Goal: Task Accomplishment & Management: Manage account settings

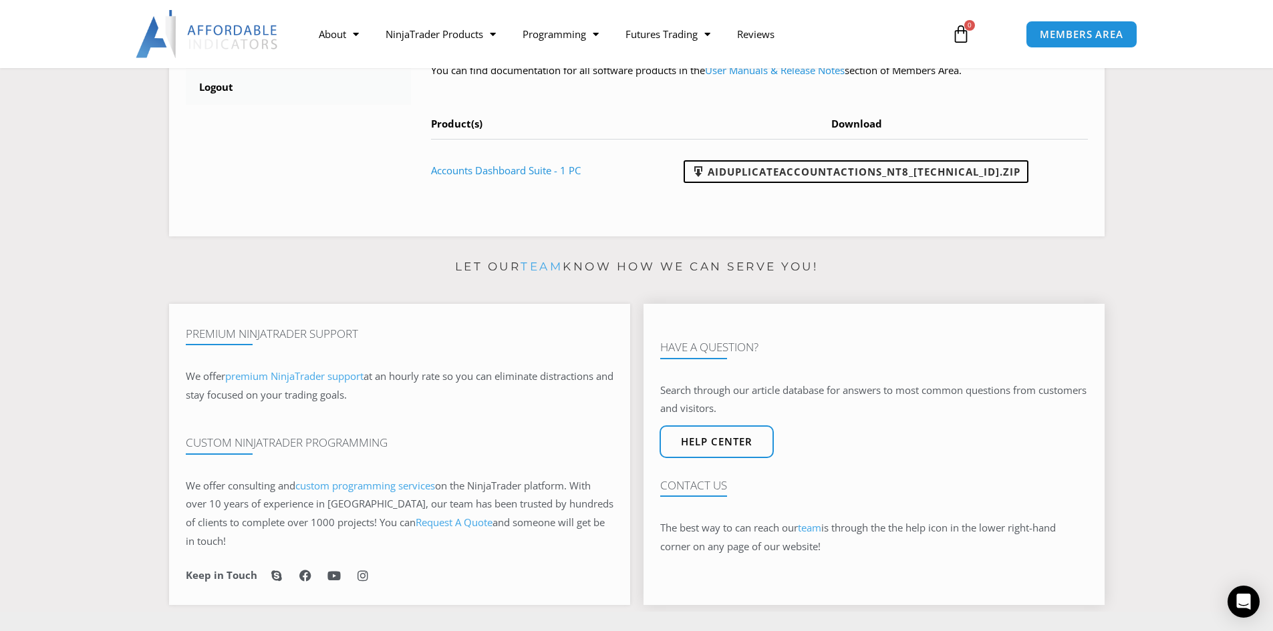
scroll to position [359, 0]
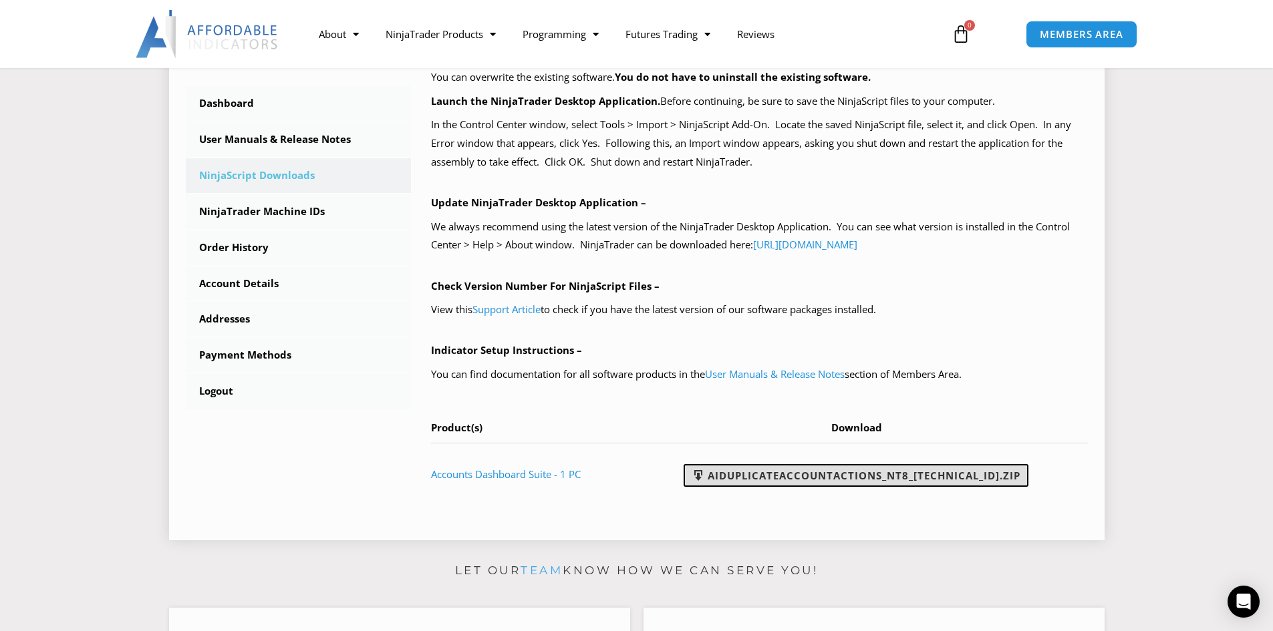
click at [850, 469] on link "AIDuplicateAccountActions_NT8_25.10.2.1.zip" at bounding box center [855, 475] width 345 height 23
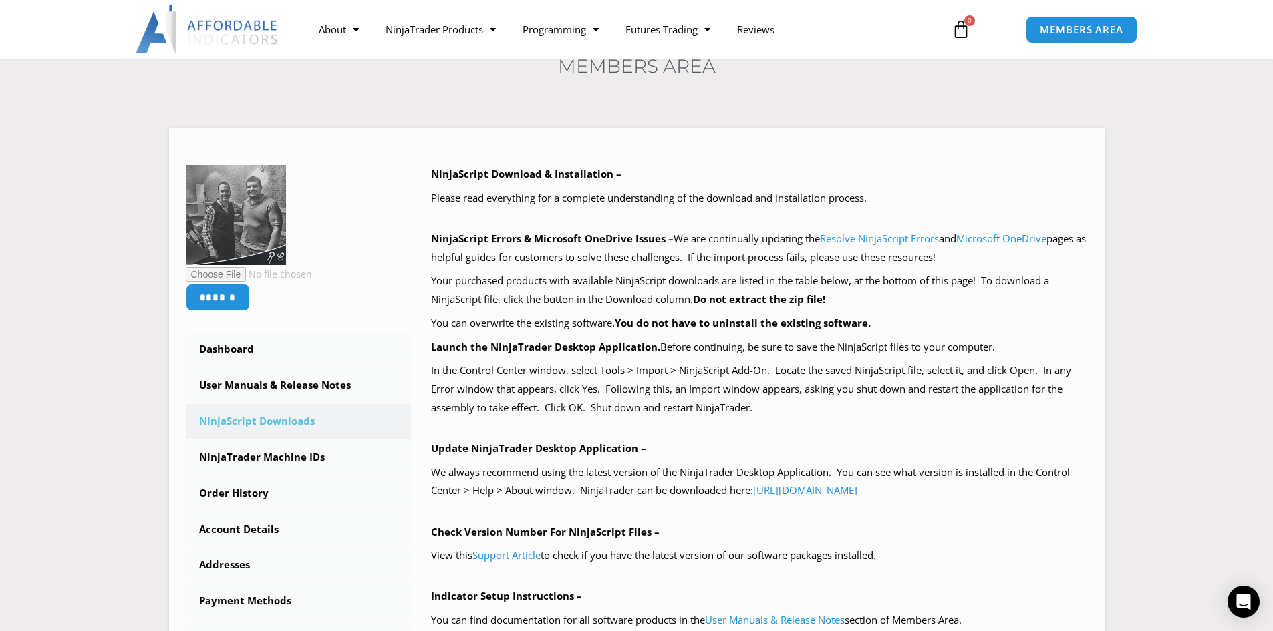
scroll to position [200, 0]
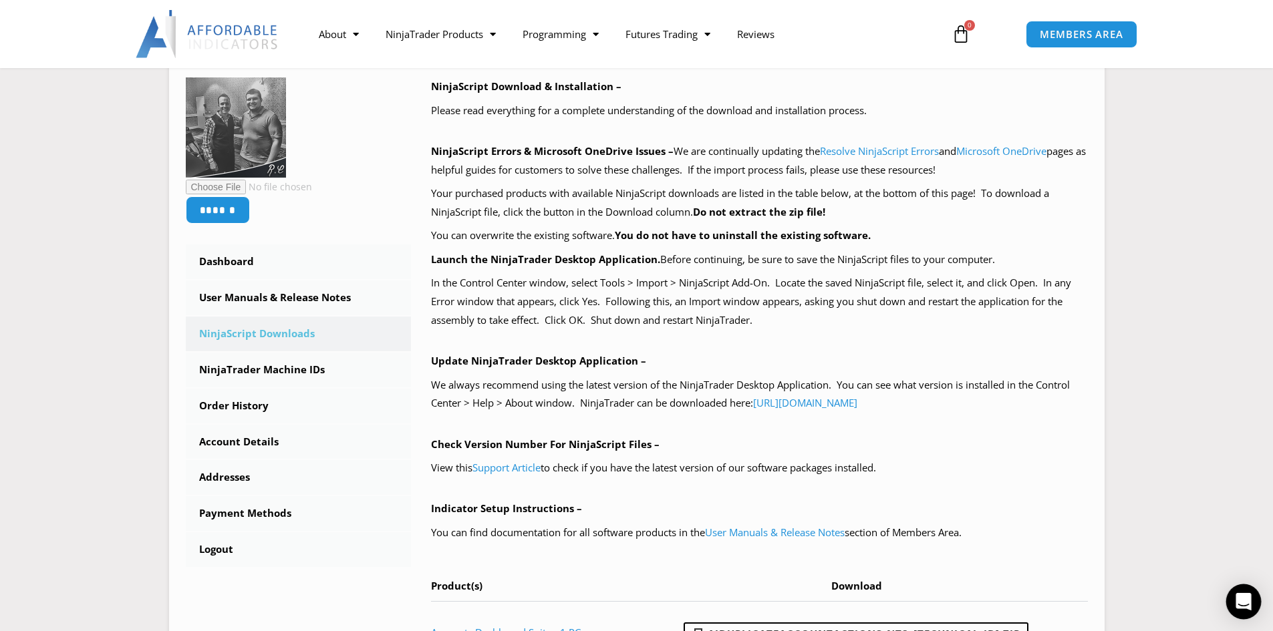
click at [1240, 599] on icon "Open Intercom Messenger" at bounding box center [1242, 601] width 15 height 17
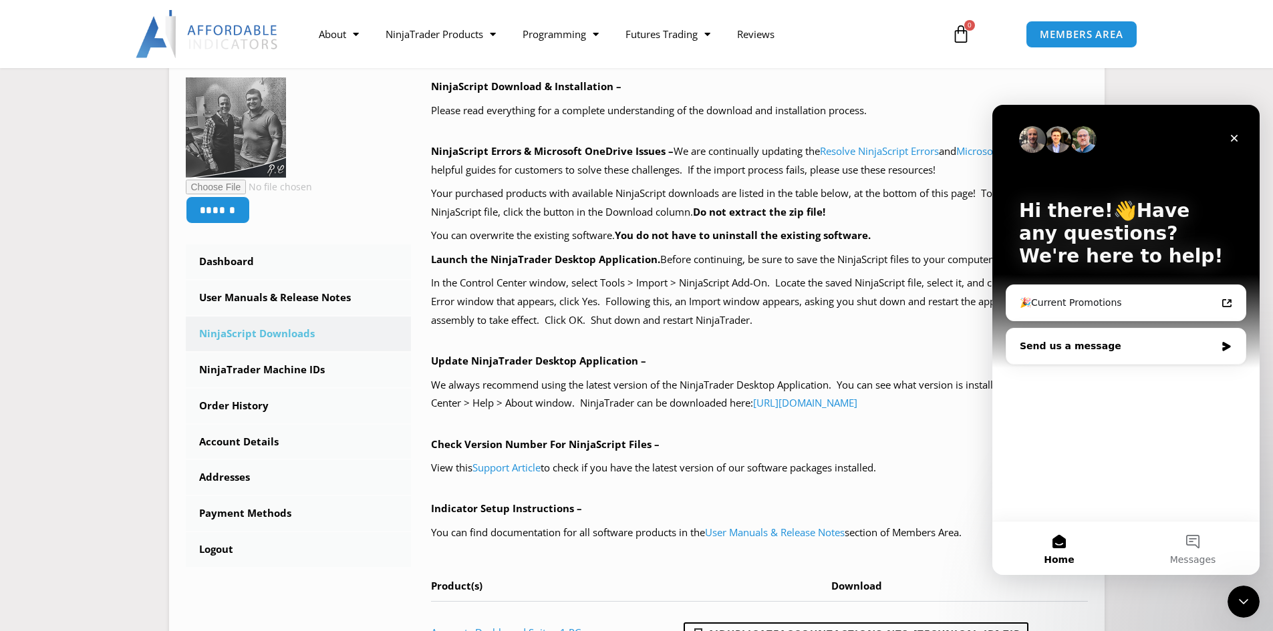
scroll to position [0, 0]
click at [1096, 350] on div "Send us a message" at bounding box center [1117, 346] width 196 height 14
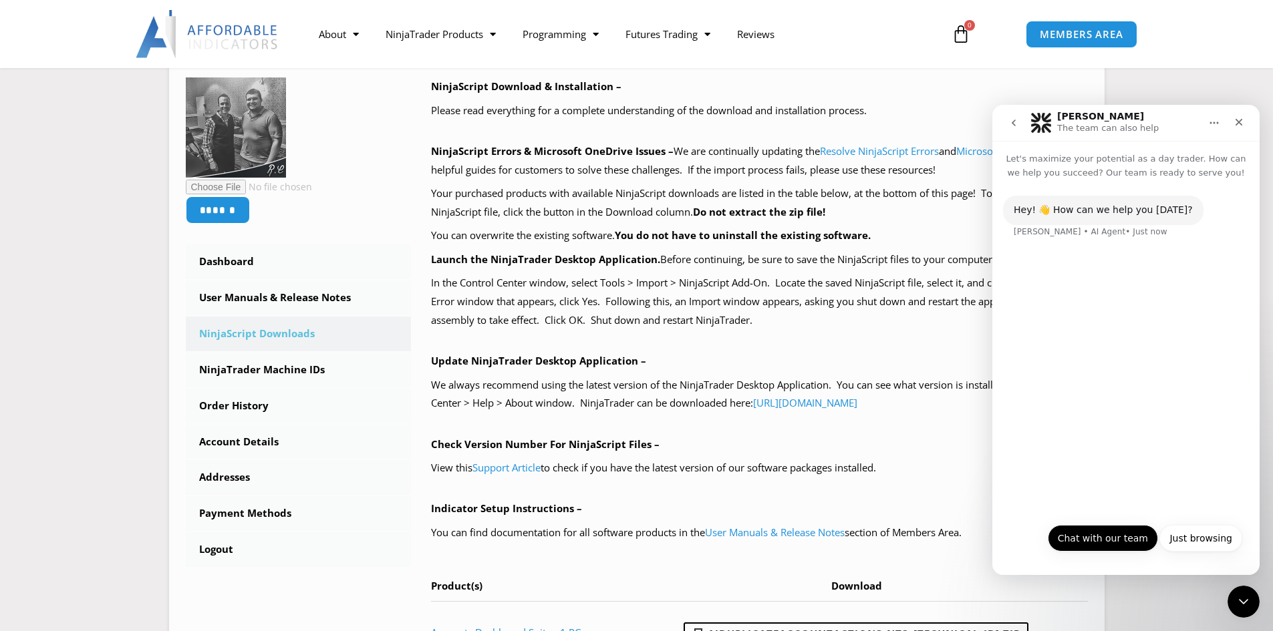
click at [1116, 530] on button "Chat with our team" at bounding box center [1102, 538] width 110 height 27
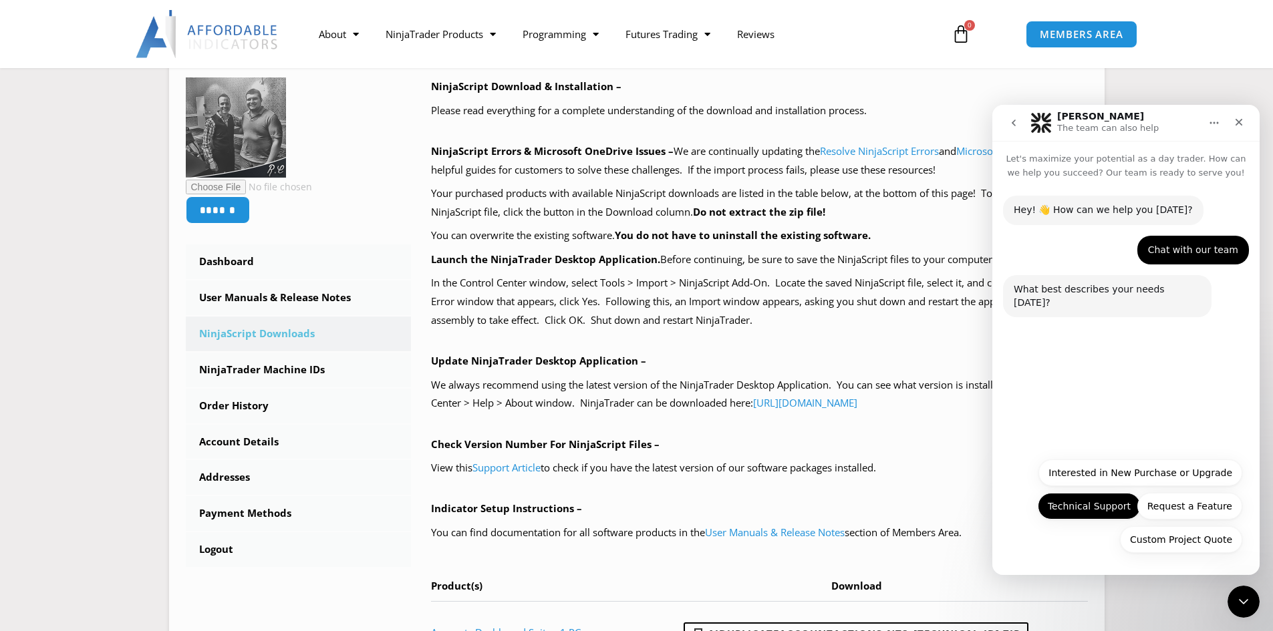
click at [1100, 511] on button "Technical Support" at bounding box center [1088, 506] width 103 height 27
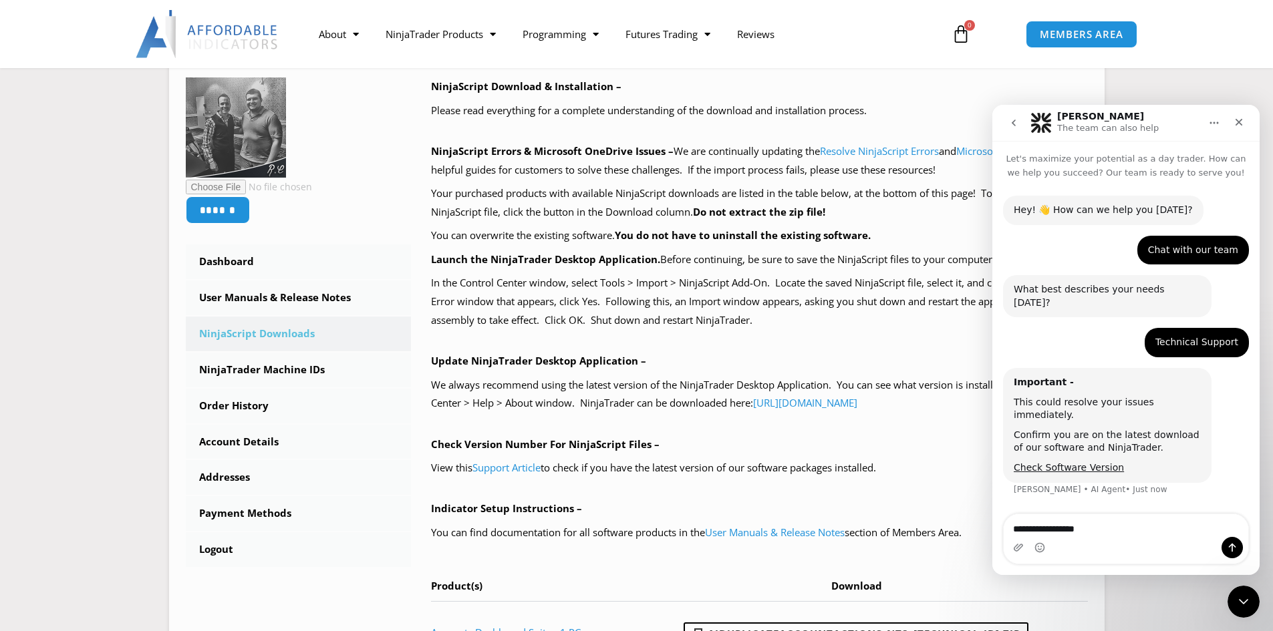
type textarea "**********"
click at [1106, 510] on div "What product do you need help with? Solomon • AI Agent • Just now" at bounding box center [1126, 513] width 246 height 59
click at [1211, 532] on div "Hey! 👋 How can we help you today? Solomon • AI Agent • Just now Chat with our t…" at bounding box center [1125, 372] width 267 height 384
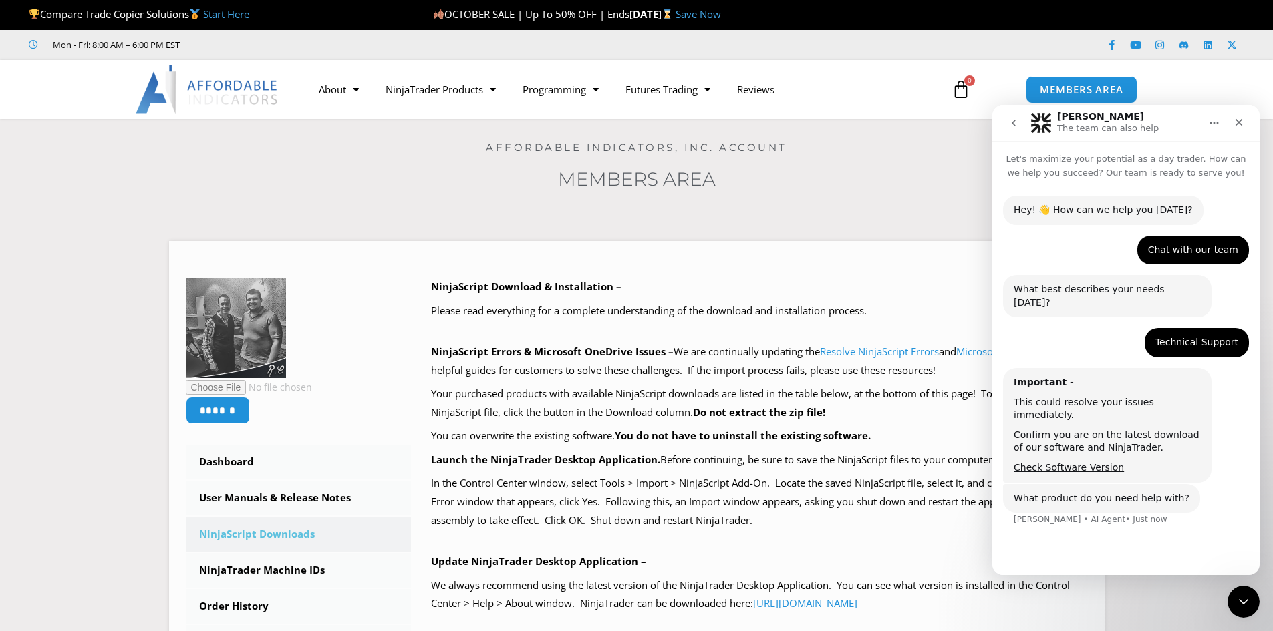
click at [1211, 550] on div "Hey! 👋 How can we help you today? Solomon • AI Agent • Just now Chat with our t…" at bounding box center [1125, 372] width 267 height 384
click at [1237, 601] on icon "Close Intercom Messenger" at bounding box center [1241, 600] width 16 height 16
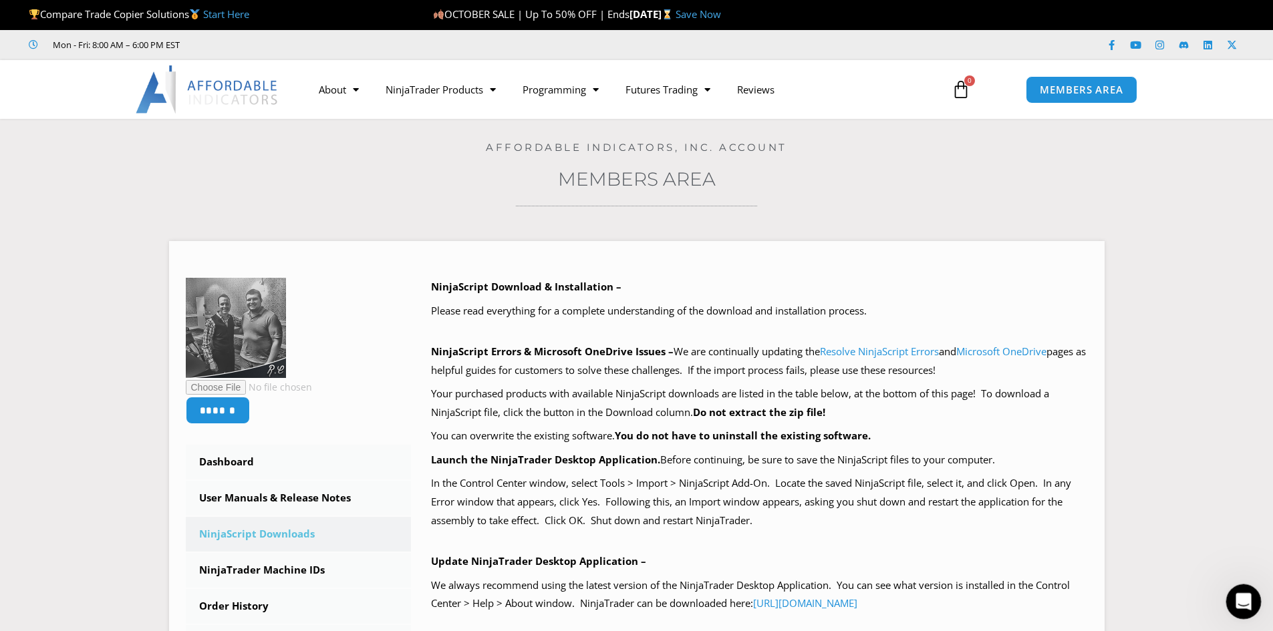
click at [1246, 608] on icon "Open Intercom Messenger" at bounding box center [1242, 600] width 22 height 22
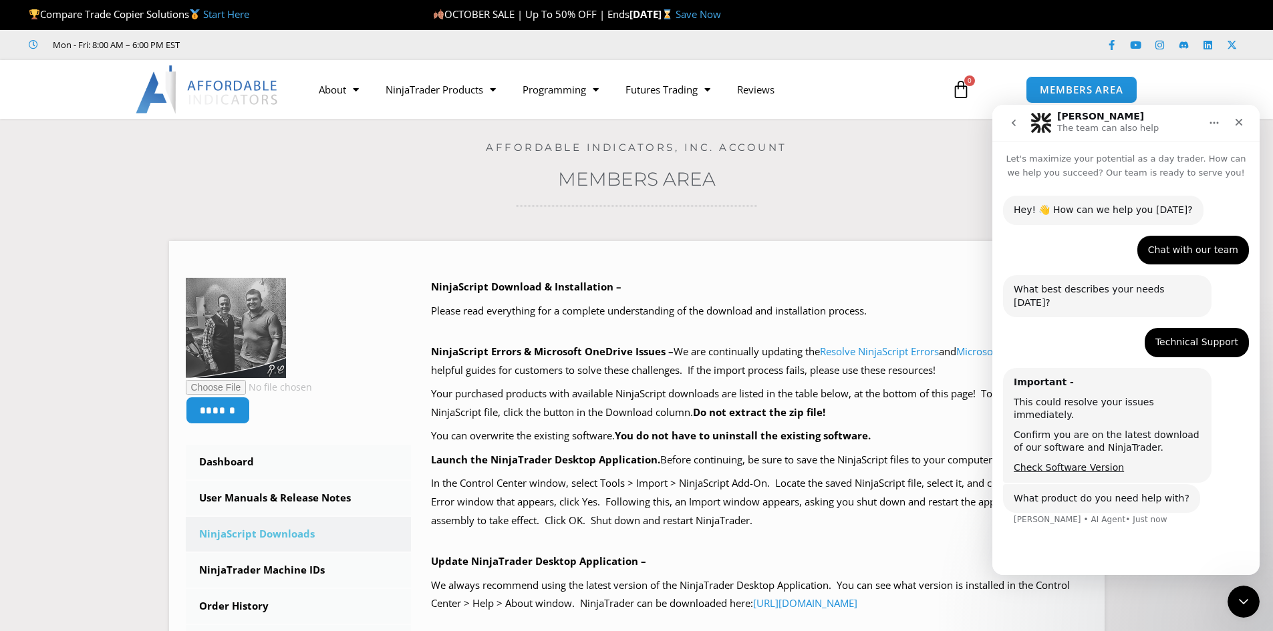
click at [1121, 492] on div "What product do you need help with?" at bounding box center [1101, 498] width 176 height 13
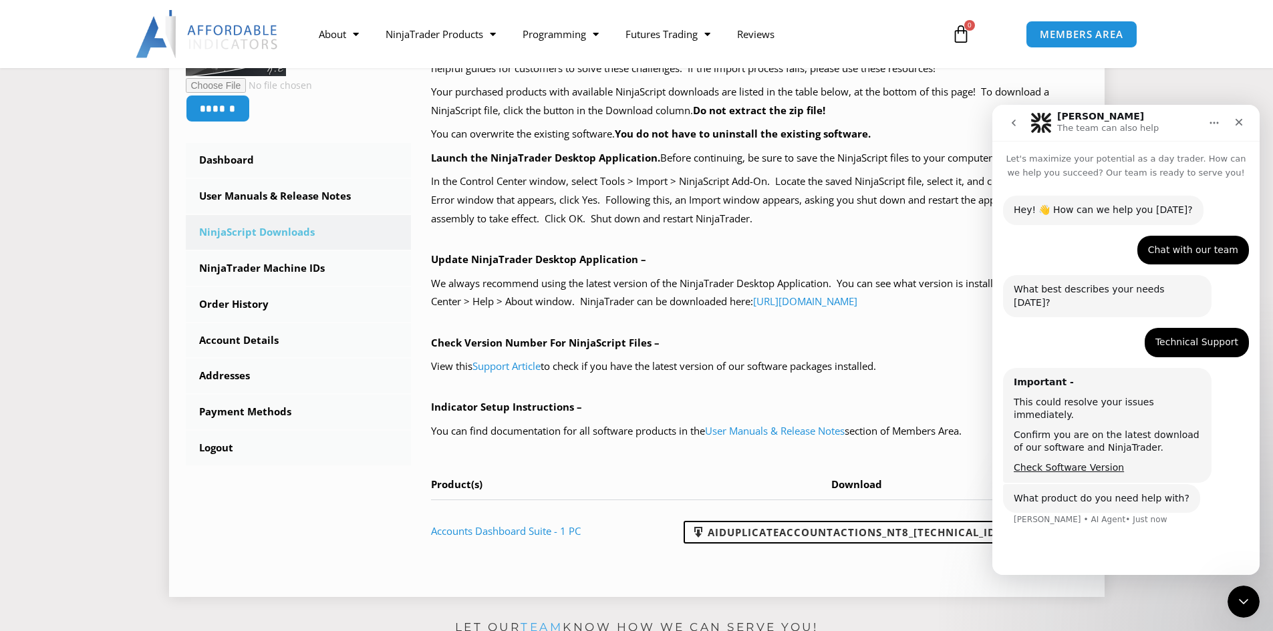
scroll to position [401, 0]
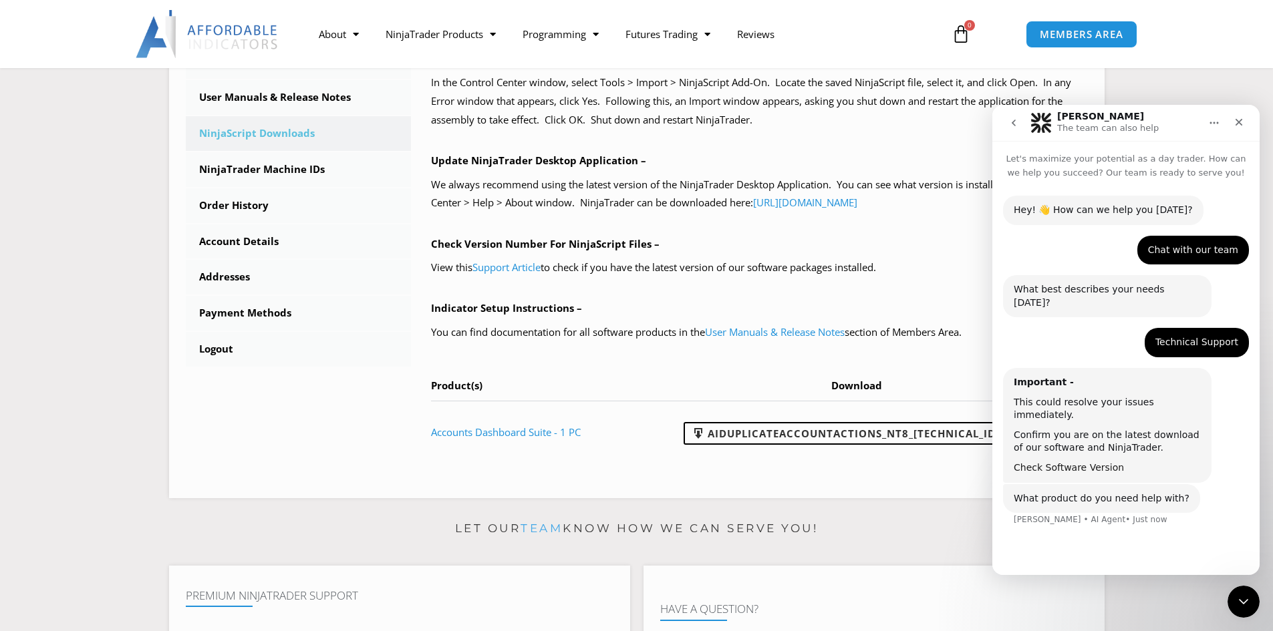
click at [1064, 462] on link "Check Software Version" at bounding box center [1068, 467] width 110 height 11
click at [1096, 498] on div "What product do you need help with? Solomon • AI Agent • 1m ago" at bounding box center [1101, 512] width 197 height 29
click at [1093, 498] on div "What product do you need help with? Solomon • AI Agent • 1m ago" at bounding box center [1101, 512] width 197 height 29
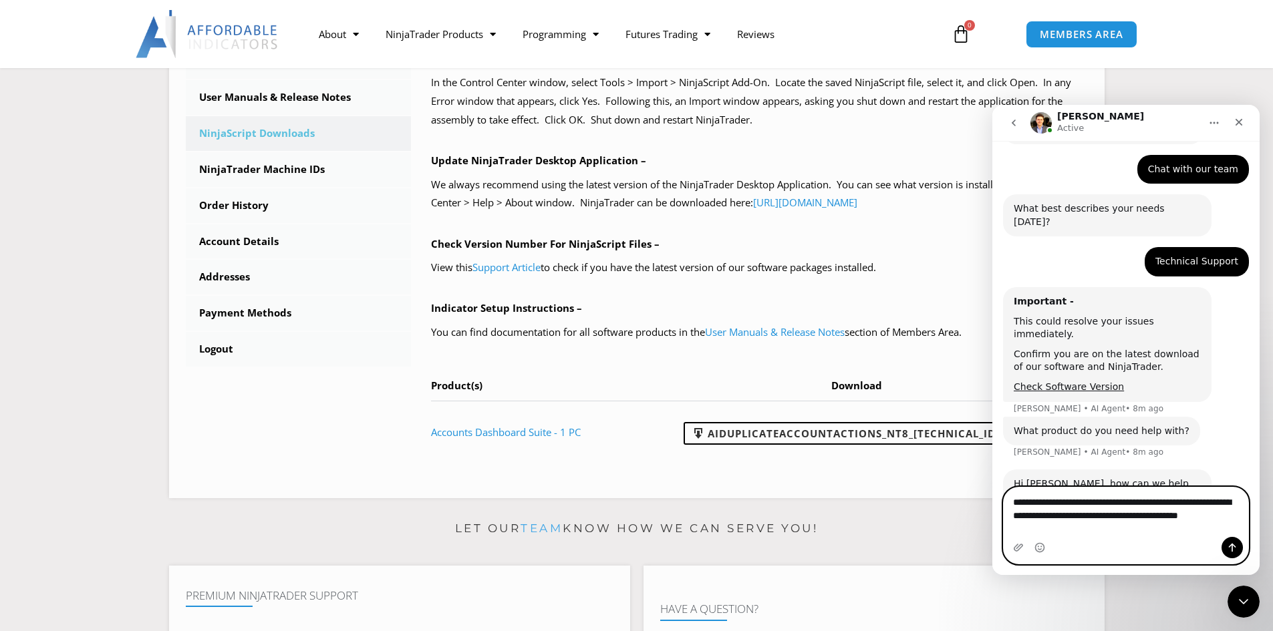
scroll to position [94, 0]
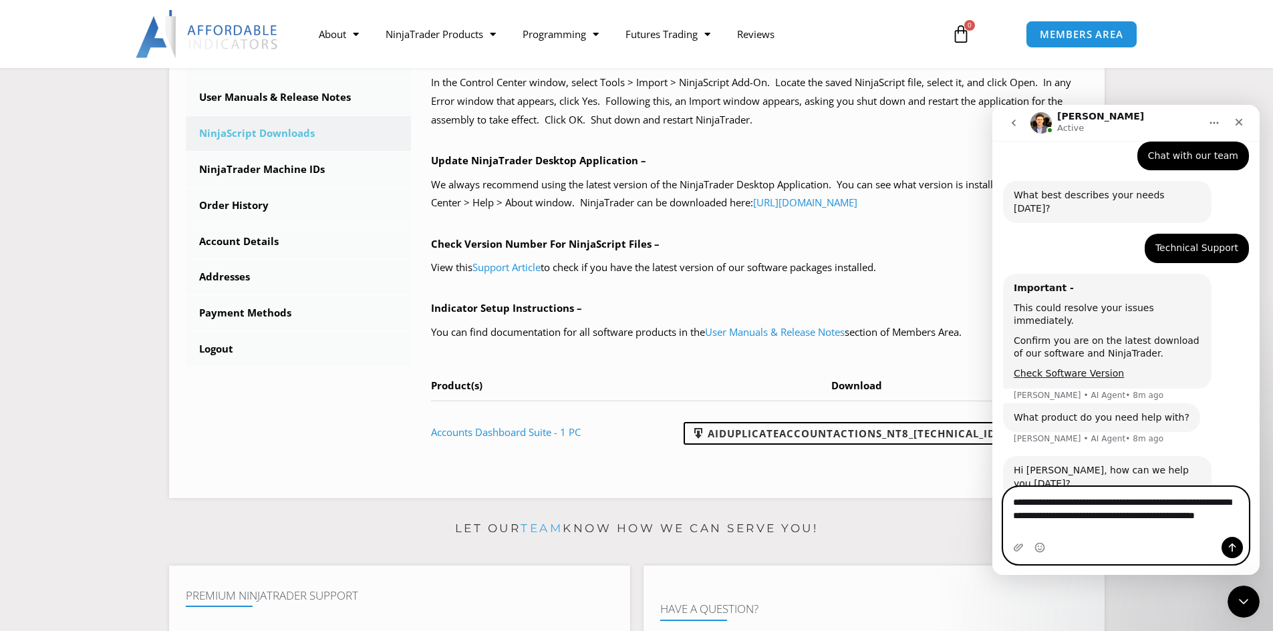
type textarea "**********"
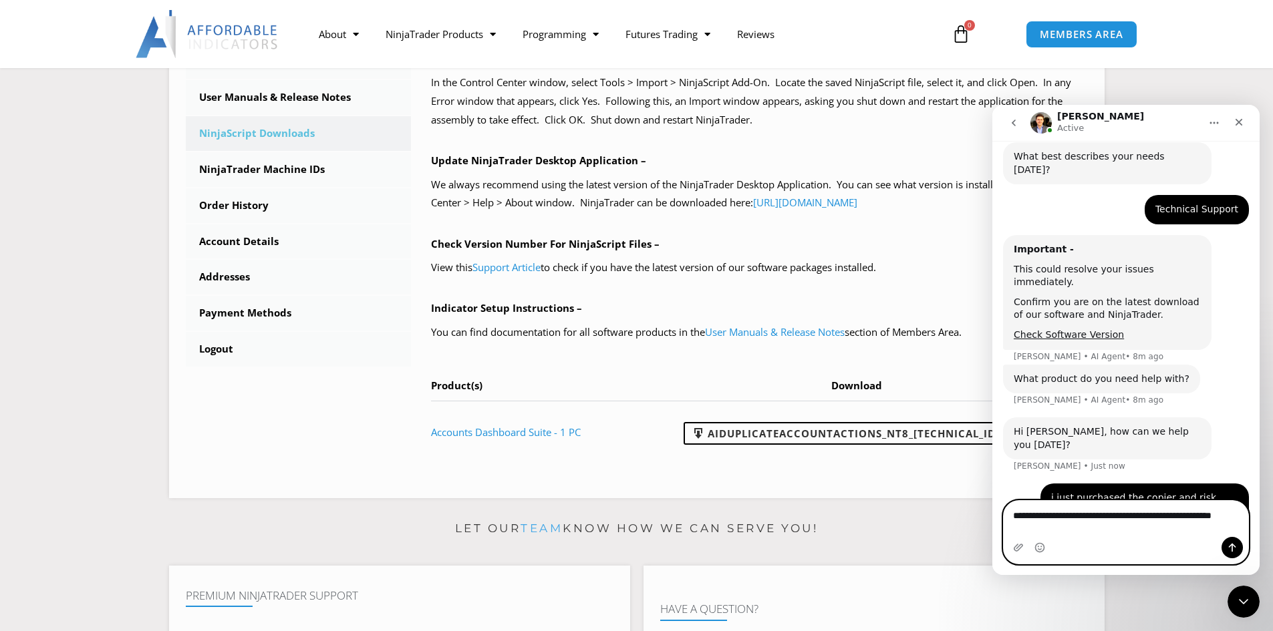
scroll to position [146, 0]
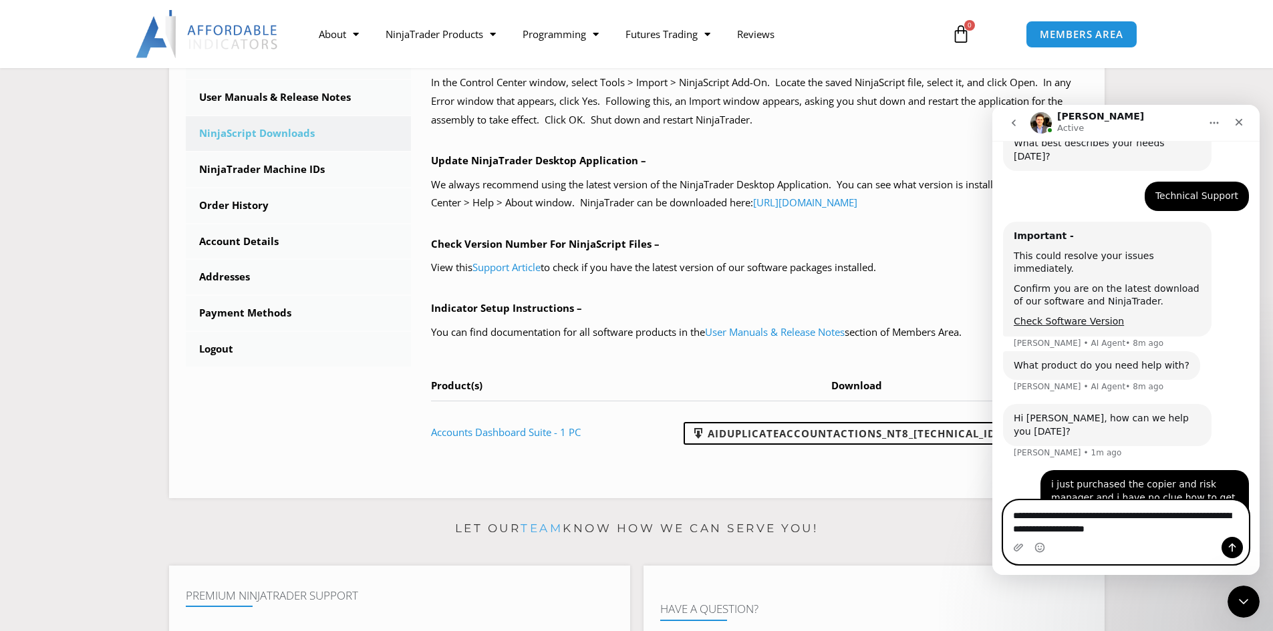
type textarea "**********"
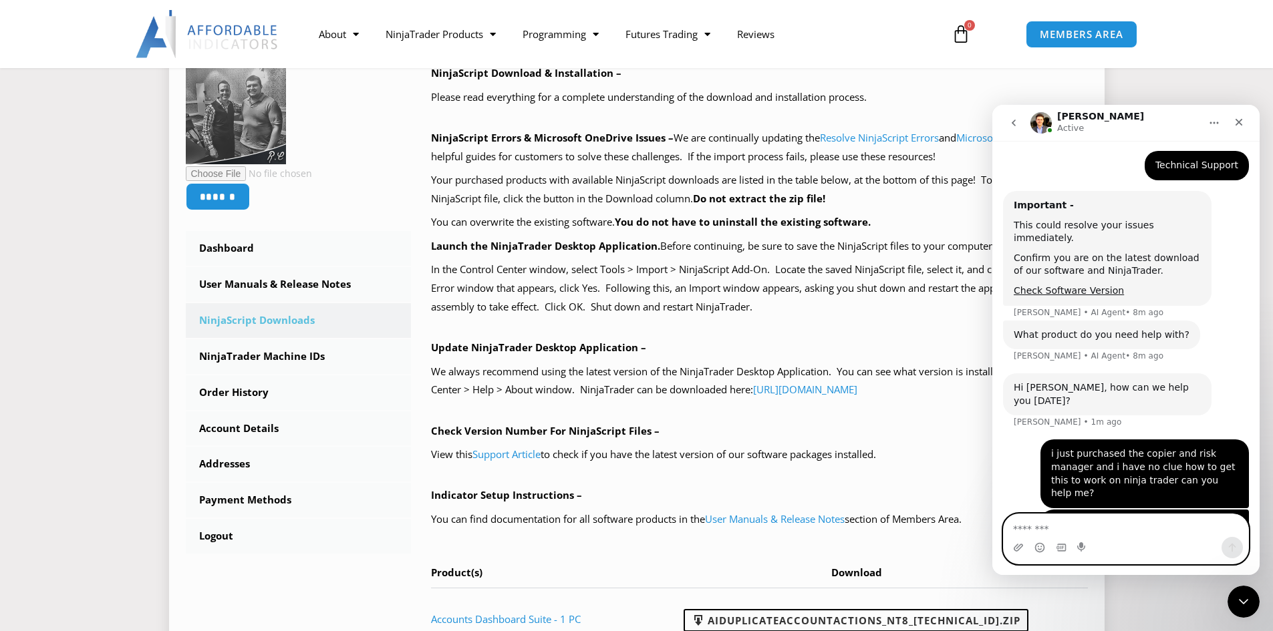
scroll to position [200, 0]
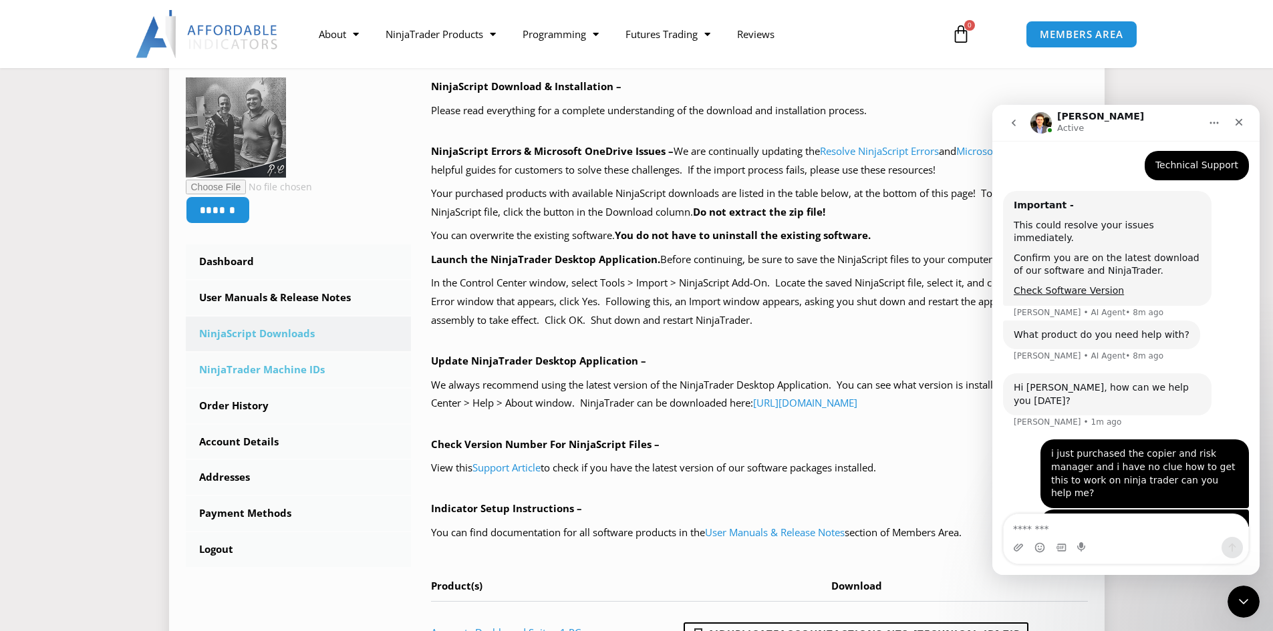
click at [273, 374] on link "NinjaTrader Machine IDs" at bounding box center [299, 370] width 226 height 35
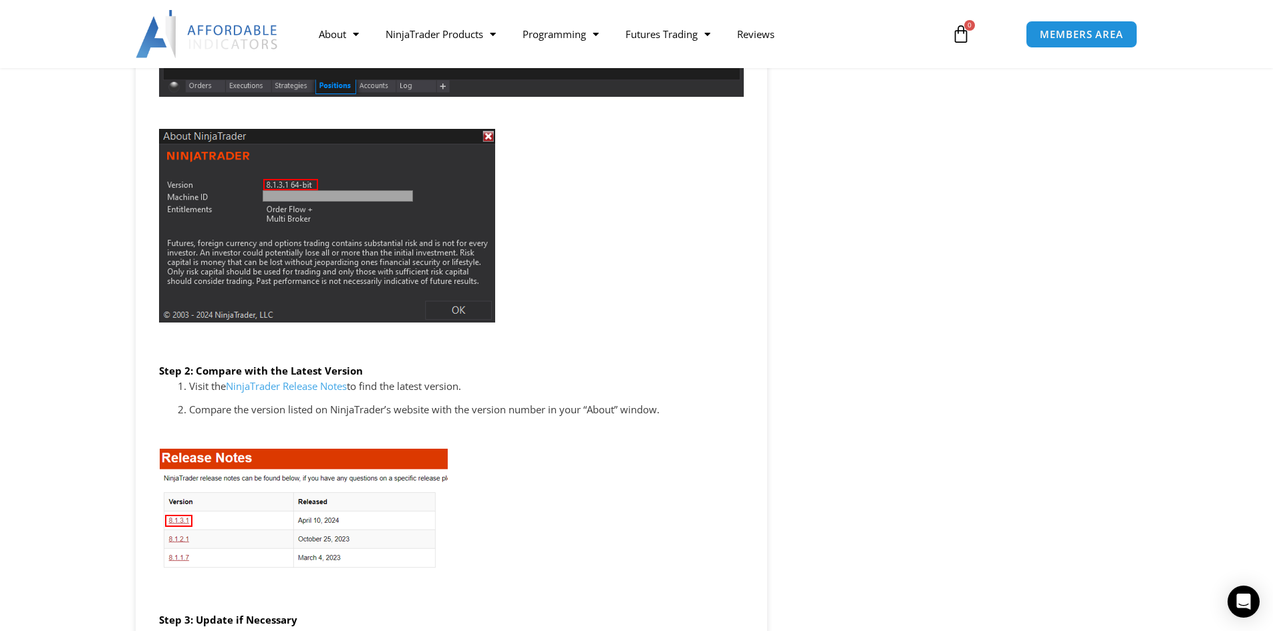
scroll to position [1871, 0]
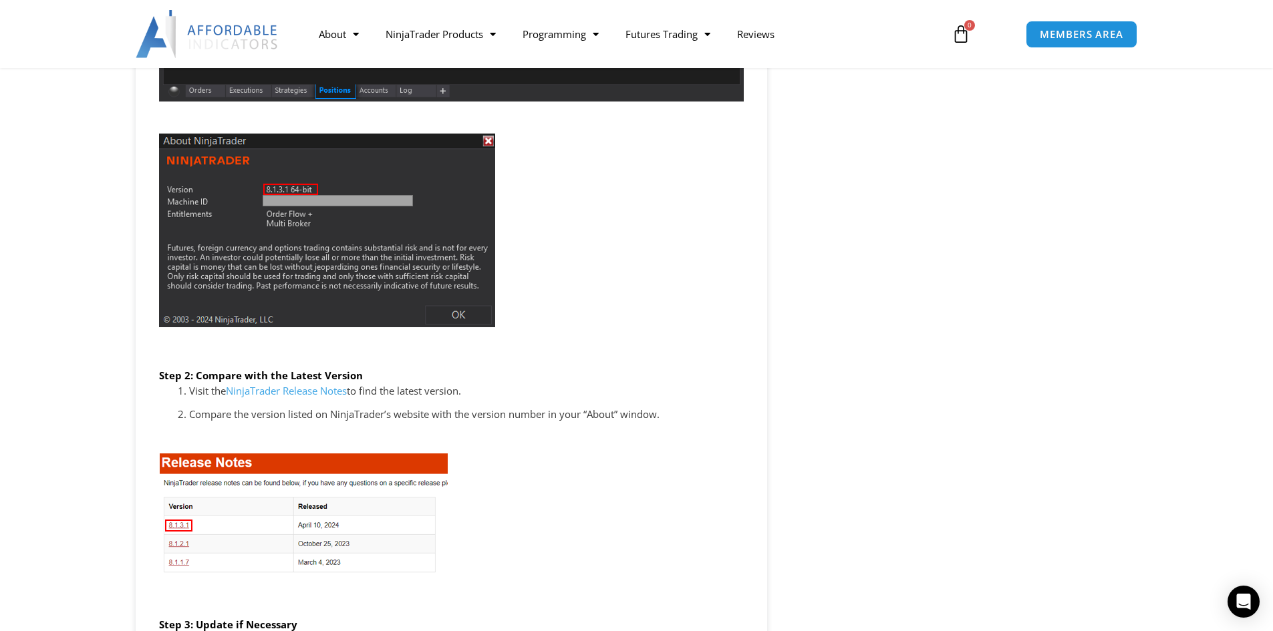
click at [273, 392] on link "NinjaTrader Release Notes" at bounding box center [286, 390] width 121 height 13
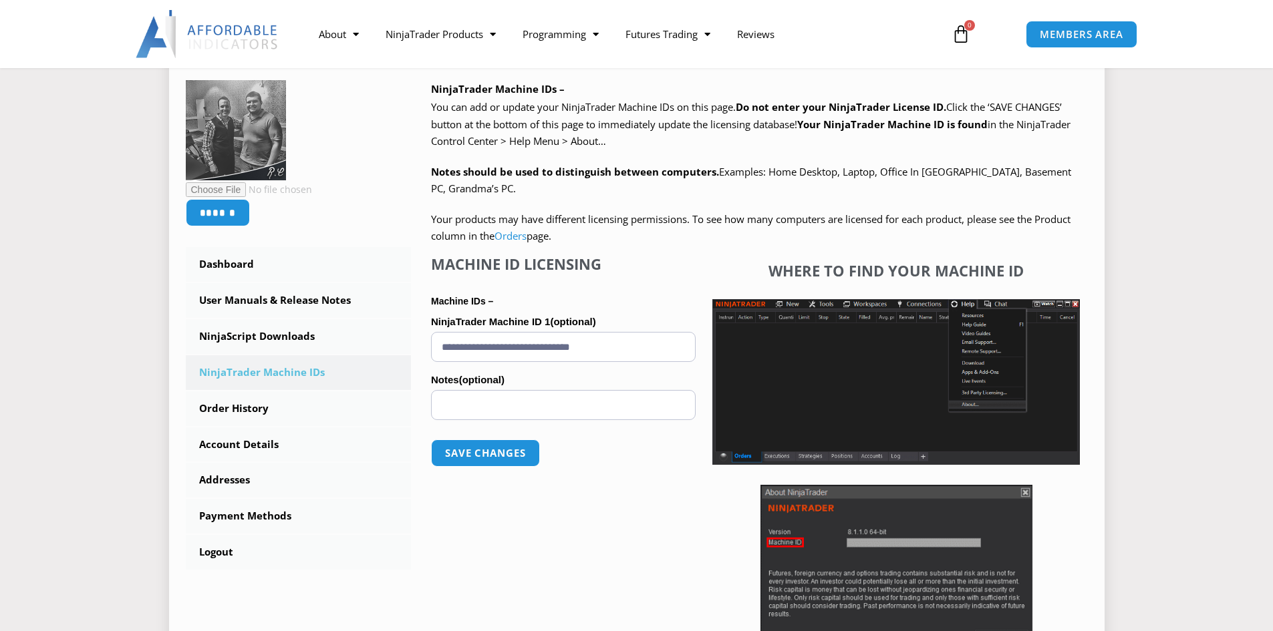
scroll to position [267, 0]
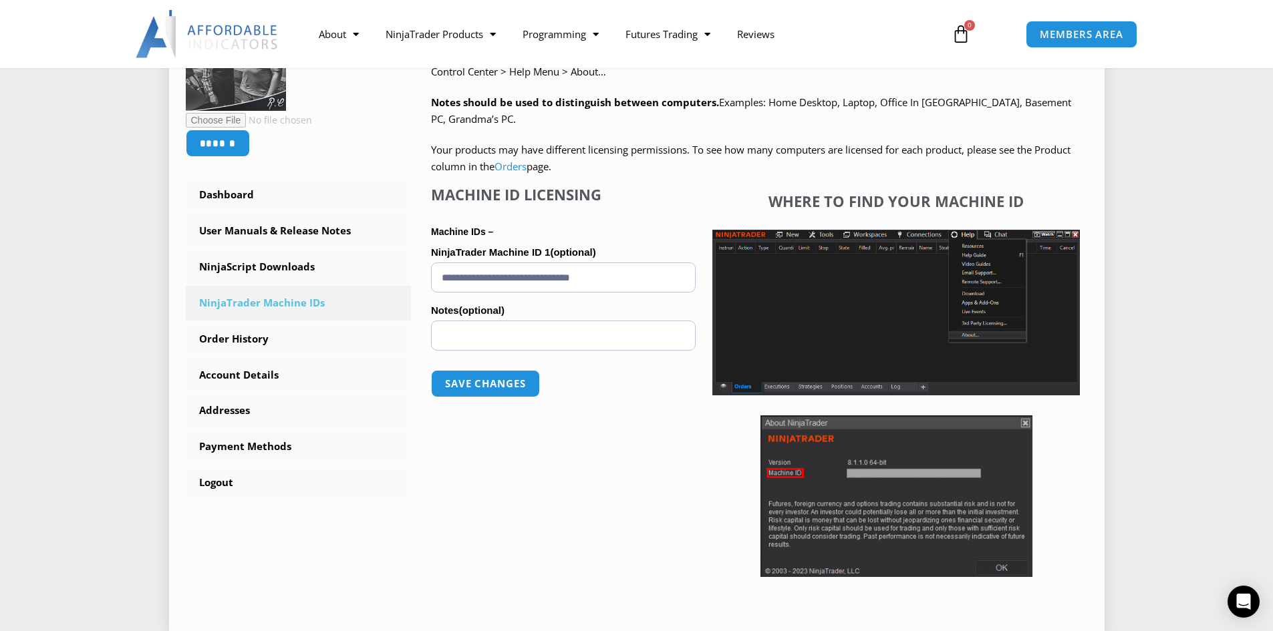
click at [517, 275] on input "**********" at bounding box center [563, 278] width 265 height 30
click at [534, 393] on button "Save changes" at bounding box center [485, 383] width 114 height 29
click at [464, 392] on button "Save changes" at bounding box center [485, 383] width 114 height 29
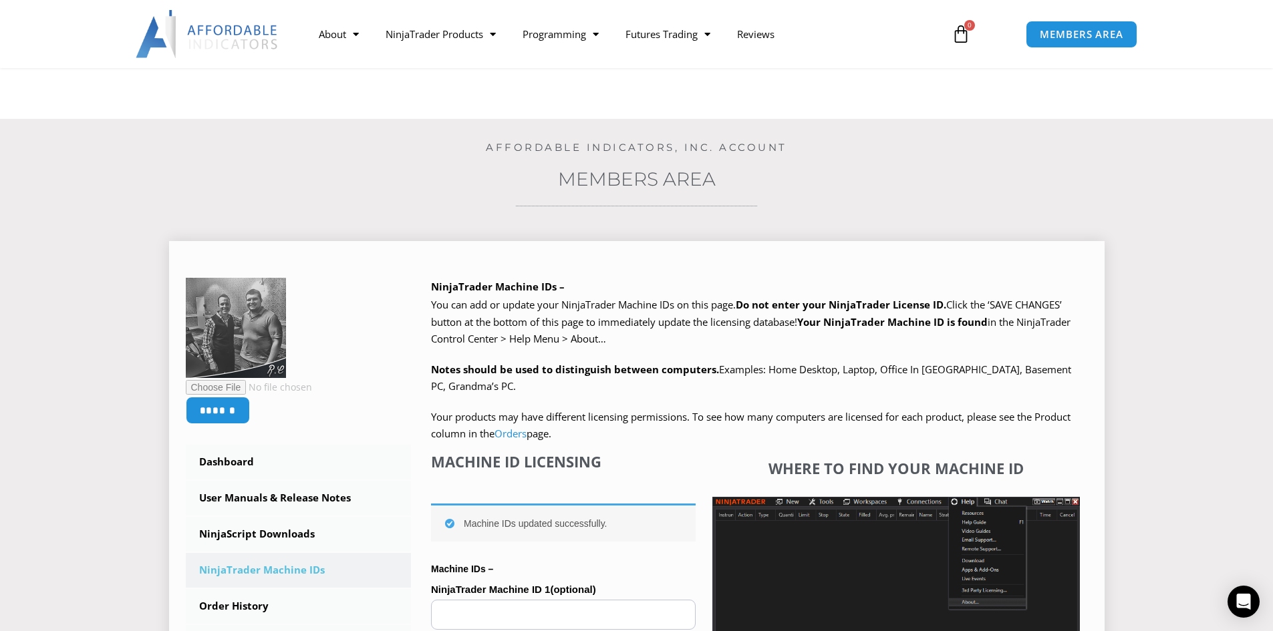
scroll to position [334, 0]
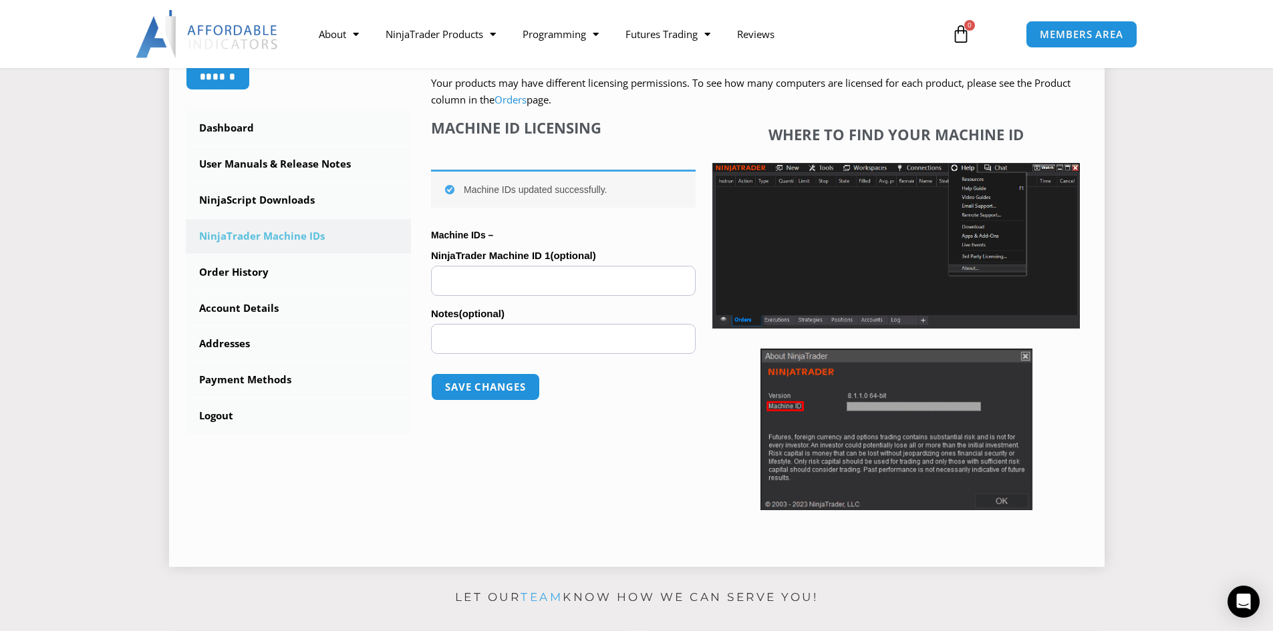
click at [526, 270] on input "NinjaTrader Machine ID 1 (optional)" at bounding box center [563, 281] width 265 height 30
paste input "**********"
type input "**********"
click at [492, 397] on button "Save changes" at bounding box center [485, 387] width 114 height 29
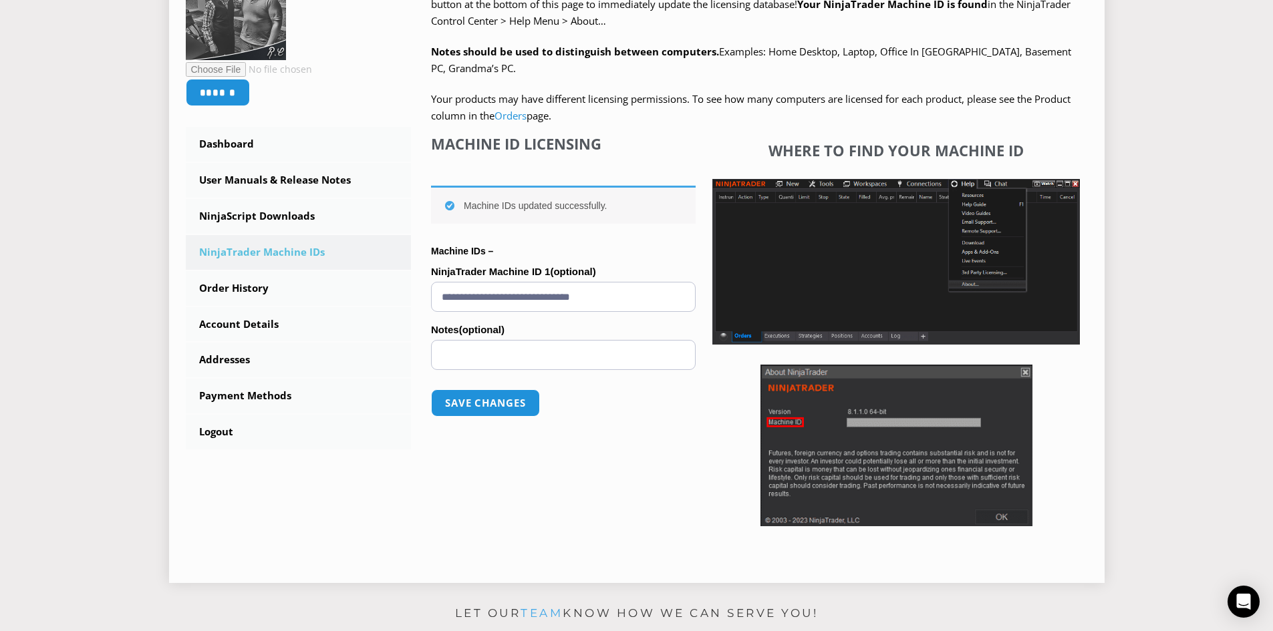
scroll to position [401, 0]
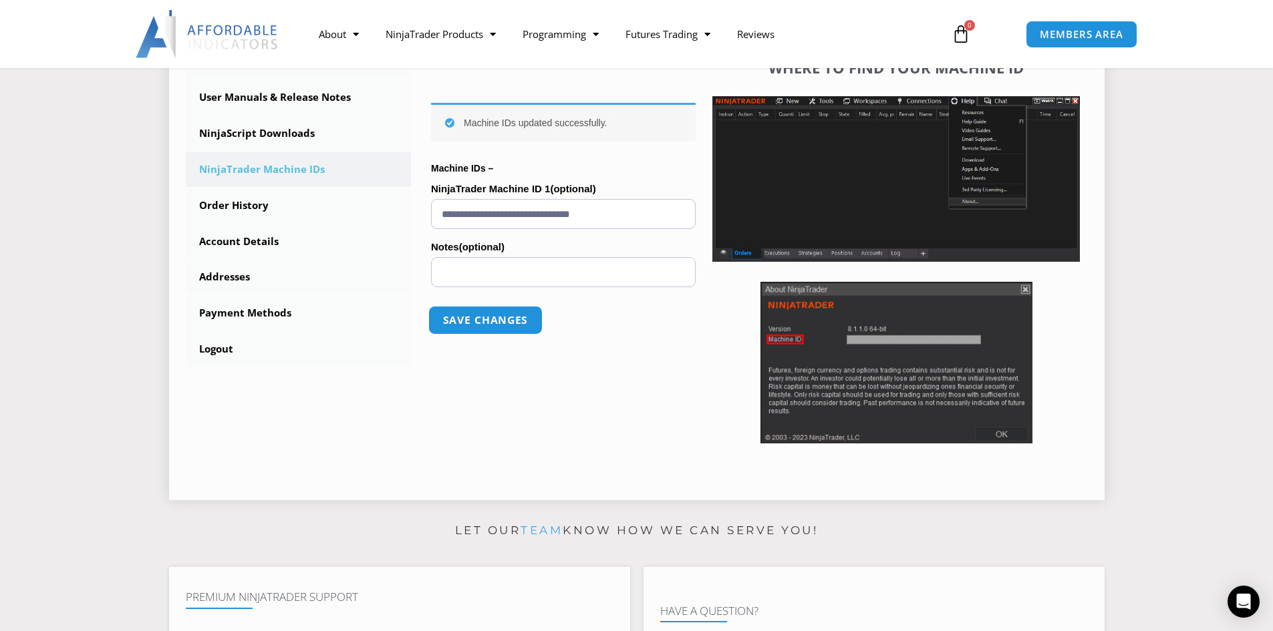
click at [479, 327] on button "Save changes" at bounding box center [485, 320] width 114 height 29
click at [1234, 604] on div "Open Intercom Messenger" at bounding box center [1243, 602] width 35 height 35
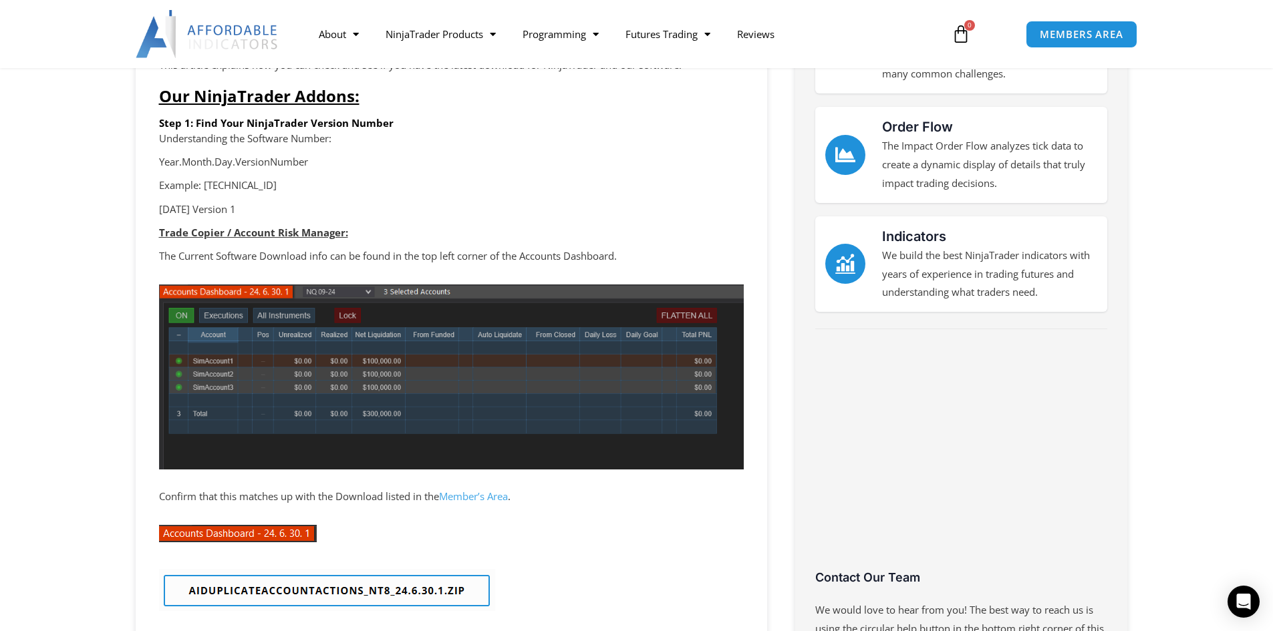
scroll to position [334, 0]
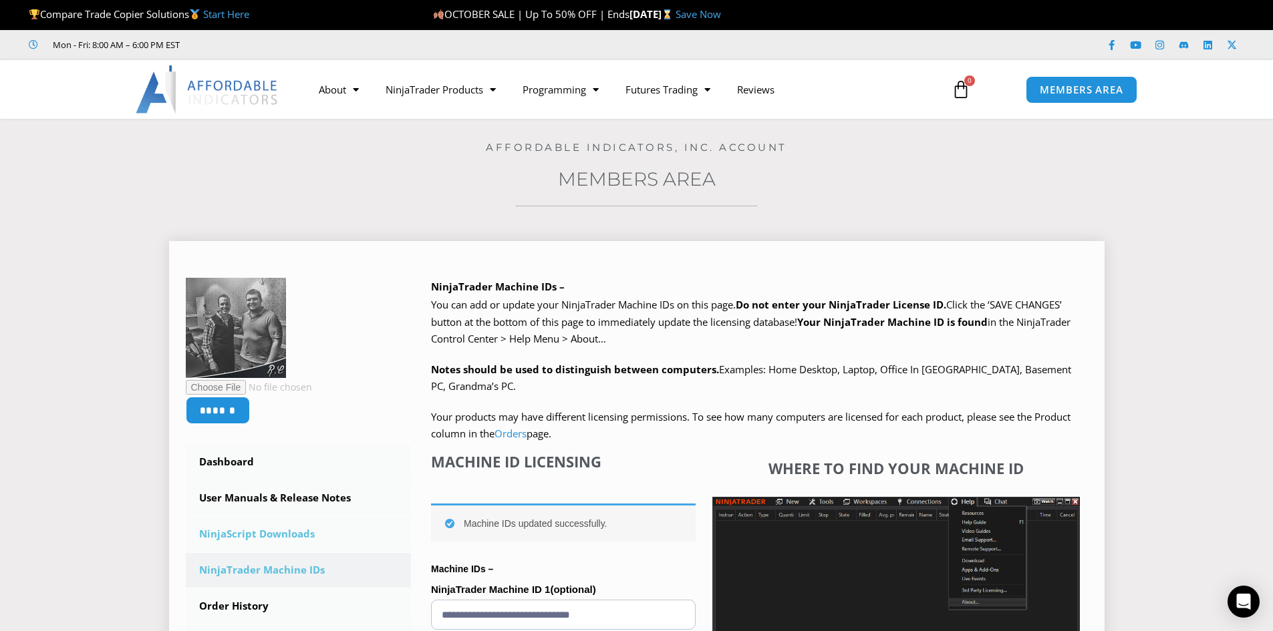
click at [277, 538] on link "NinjaScript Downloads" at bounding box center [299, 534] width 226 height 35
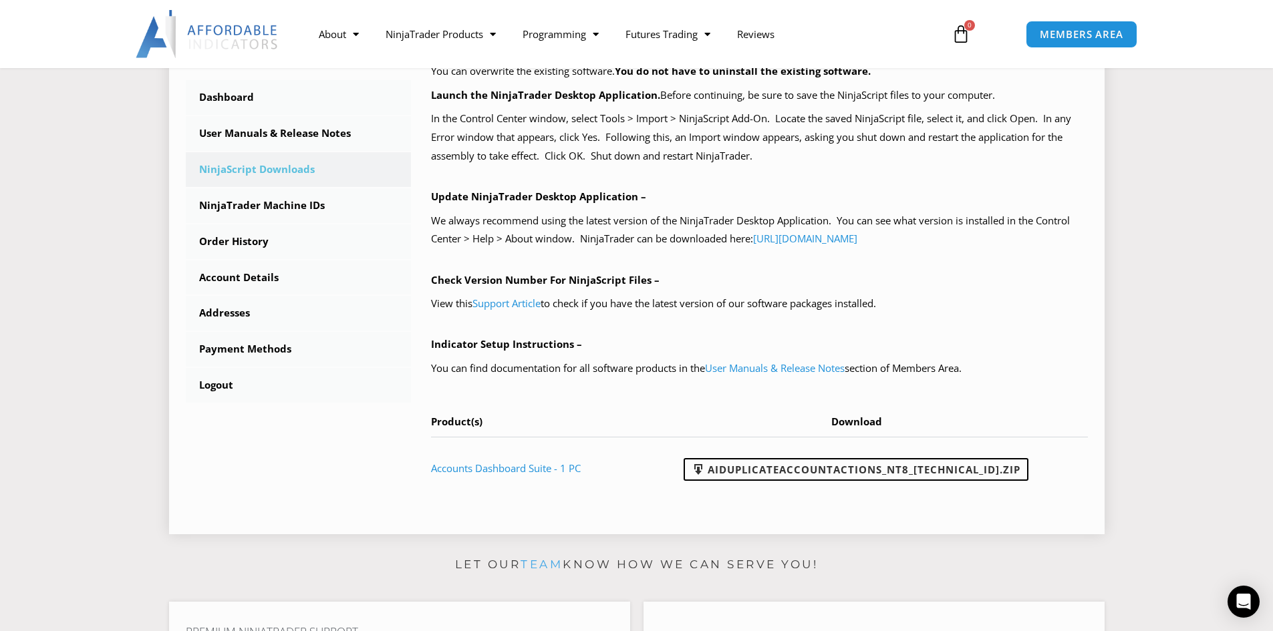
scroll to position [267, 0]
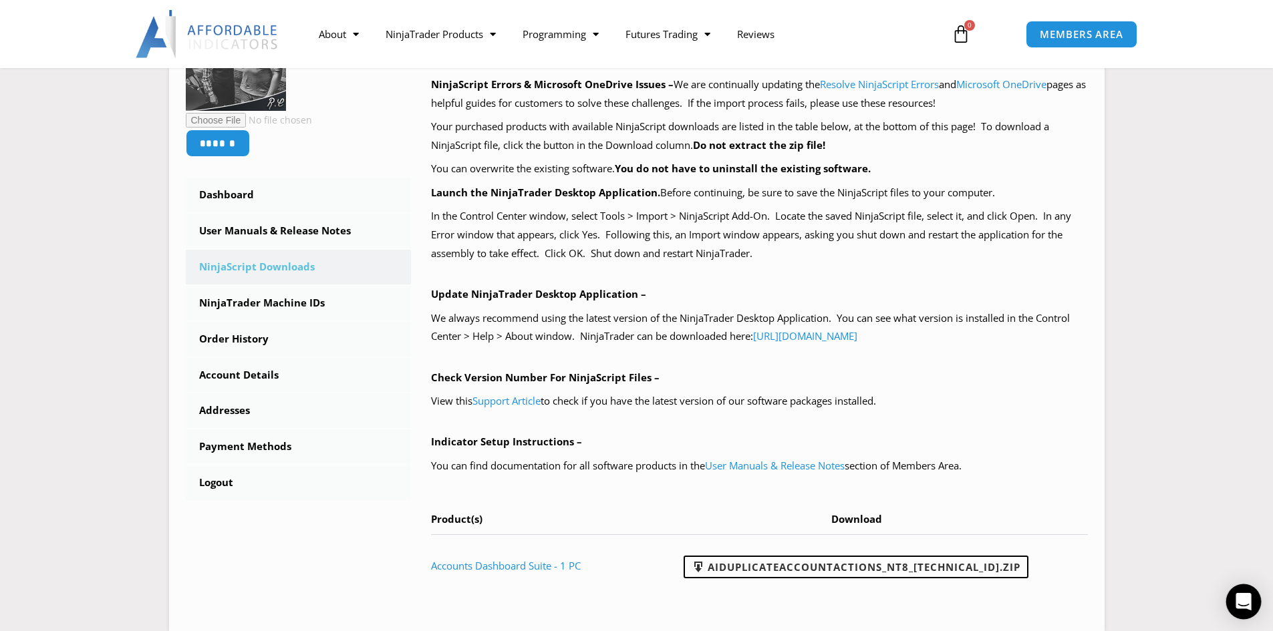
click at [1245, 606] on icon "Open Intercom Messenger" at bounding box center [1243, 601] width 17 height 17
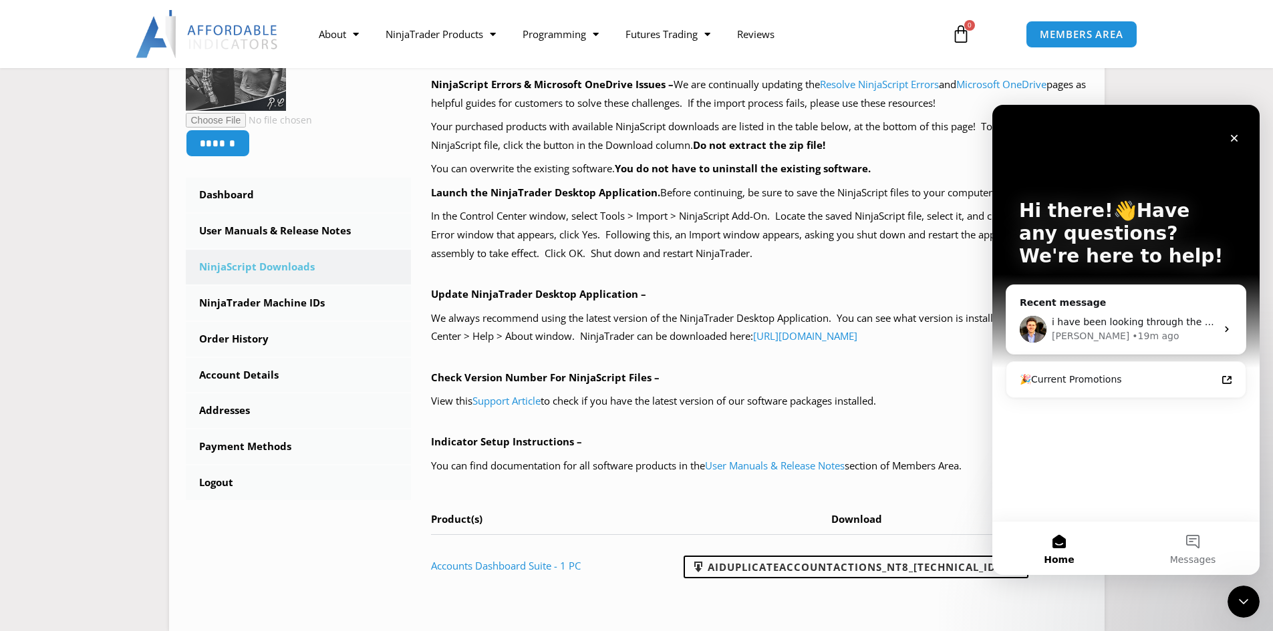
scroll to position [0, 0]
click at [1142, 332] on div "David • 19m ago" at bounding box center [1134, 336] width 164 height 14
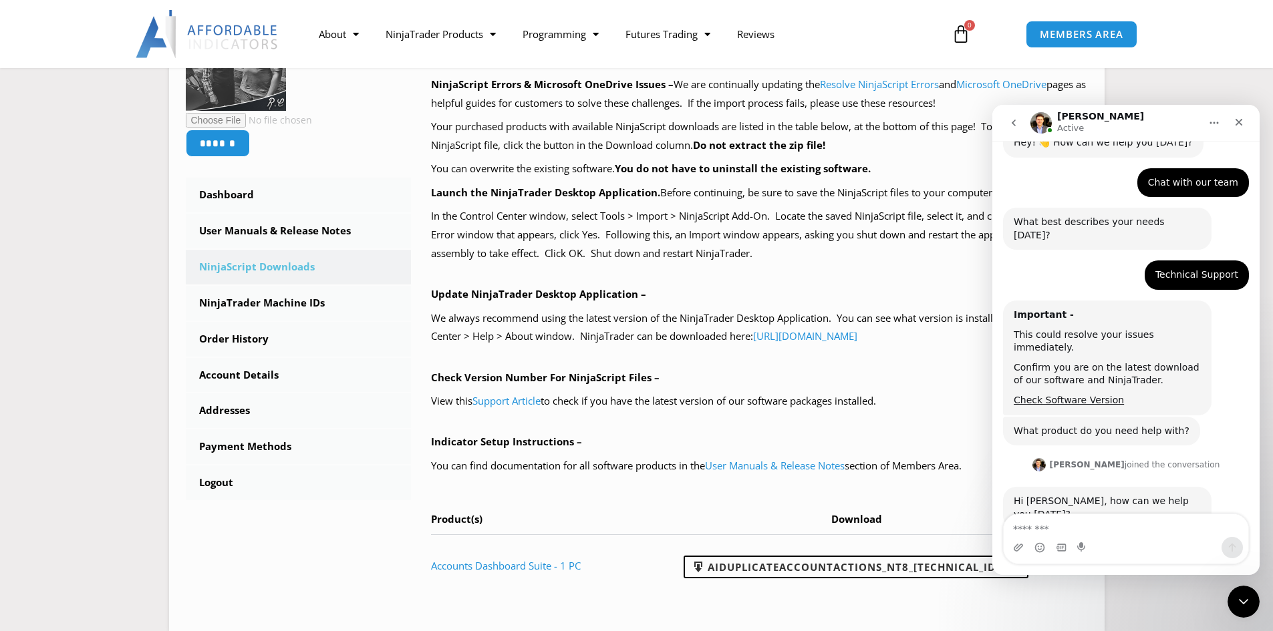
scroll to position [181, 0]
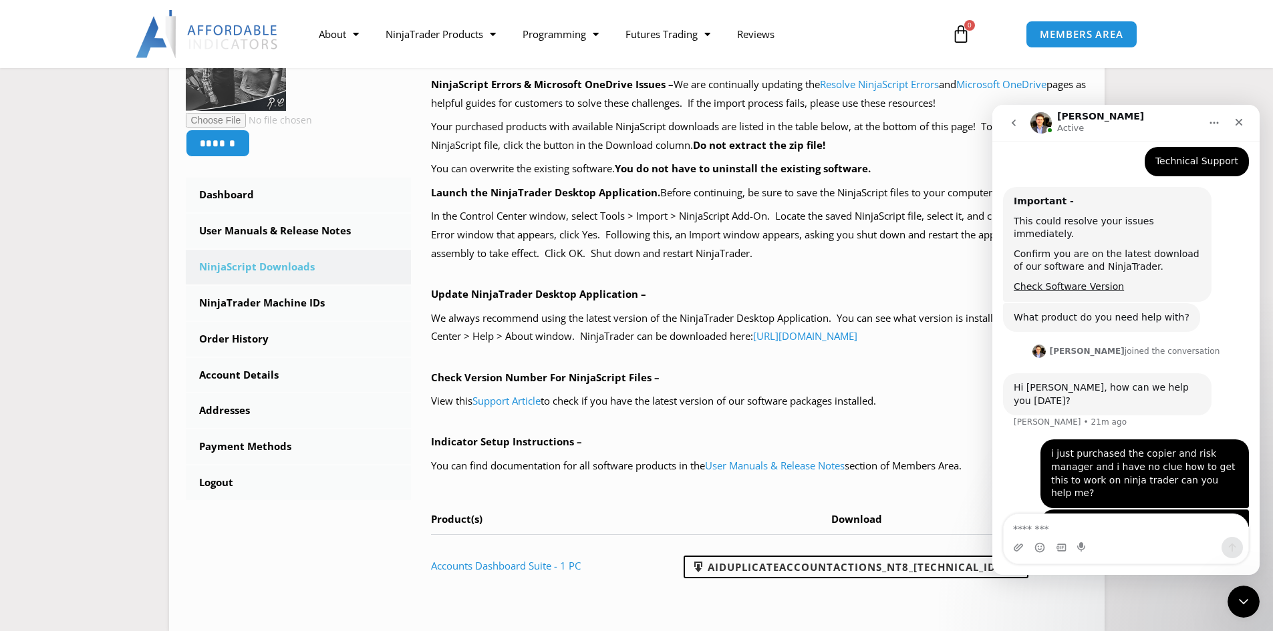
click at [1095, 526] on textarea "Message…" at bounding box center [1125, 525] width 245 height 23
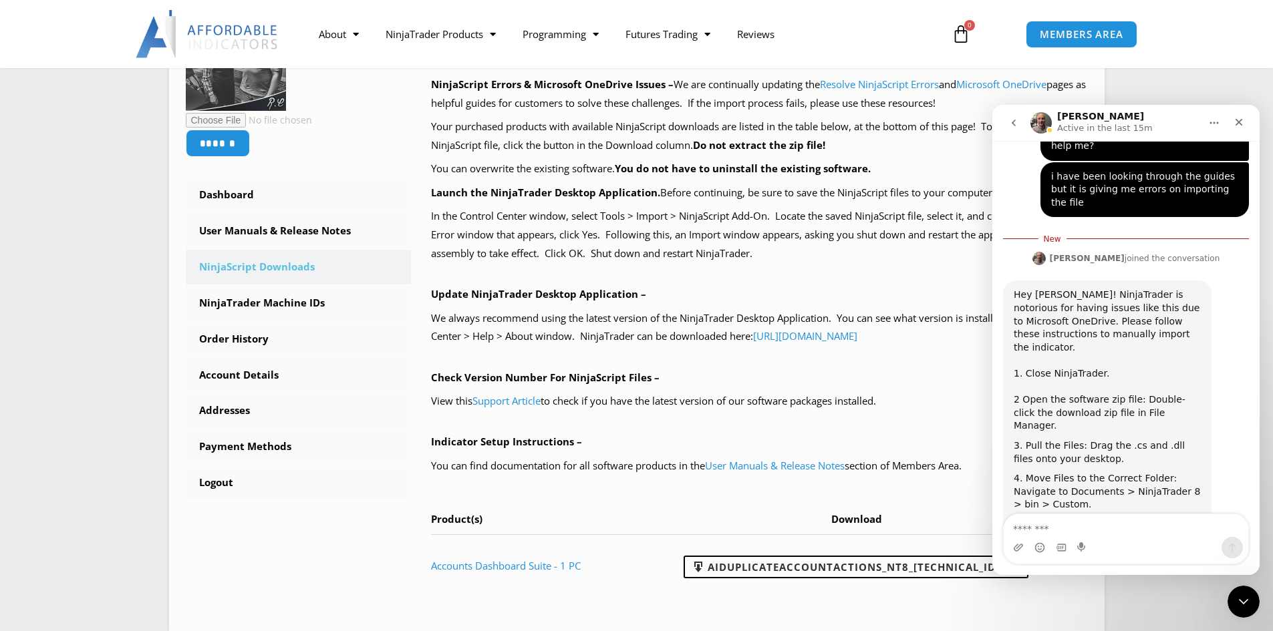
scroll to position [466, 0]
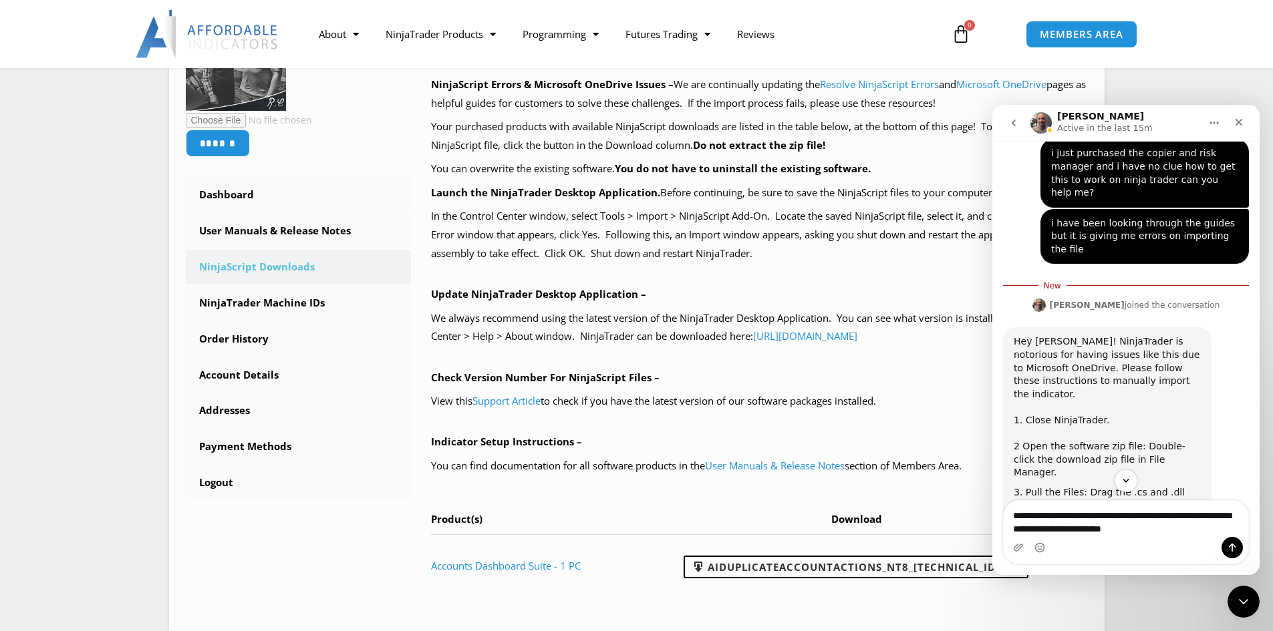
type textarea "**********"
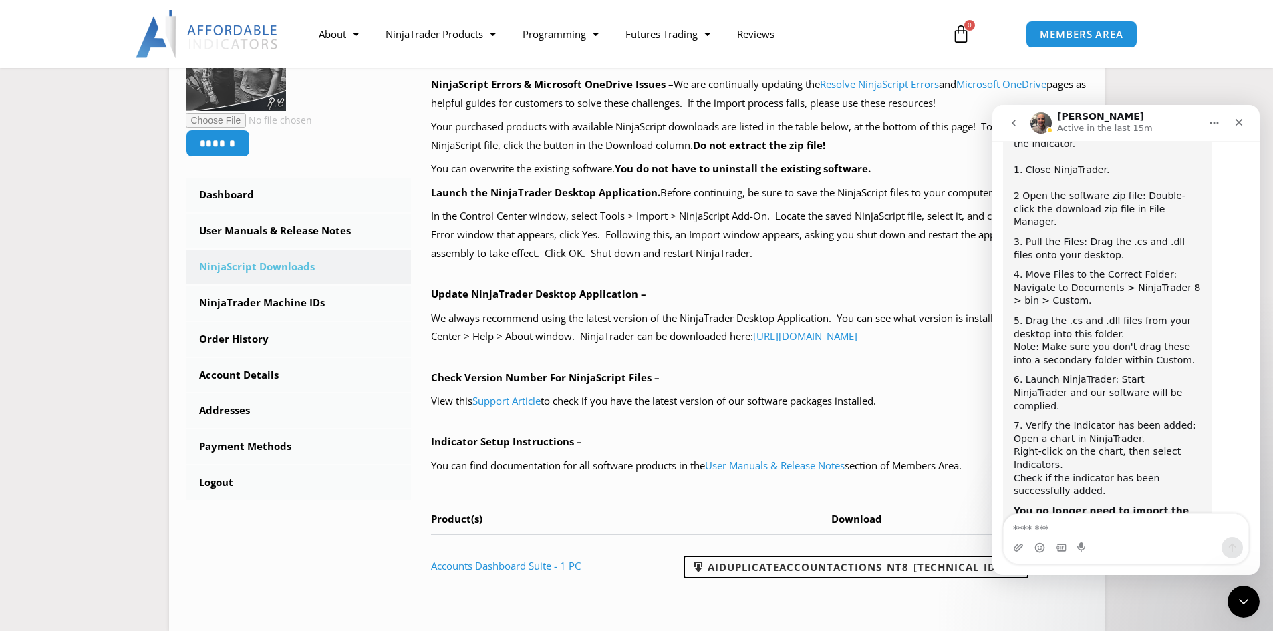
scroll to position [711, 0]
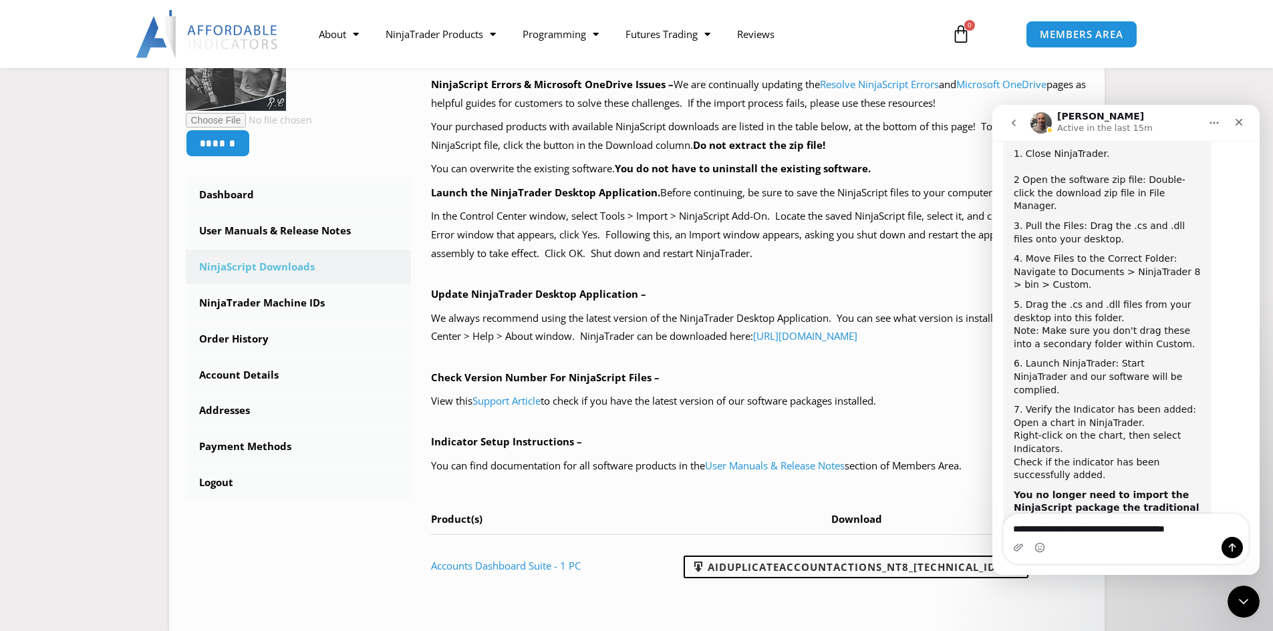
type textarea "**********"
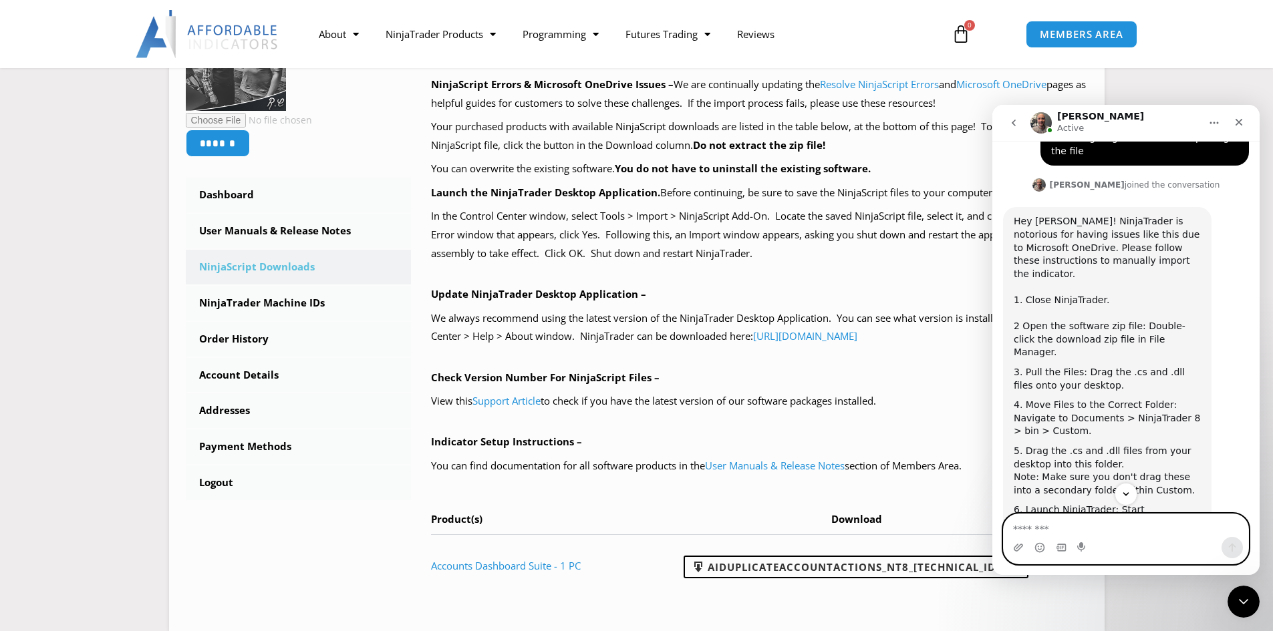
scroll to position [495, 0]
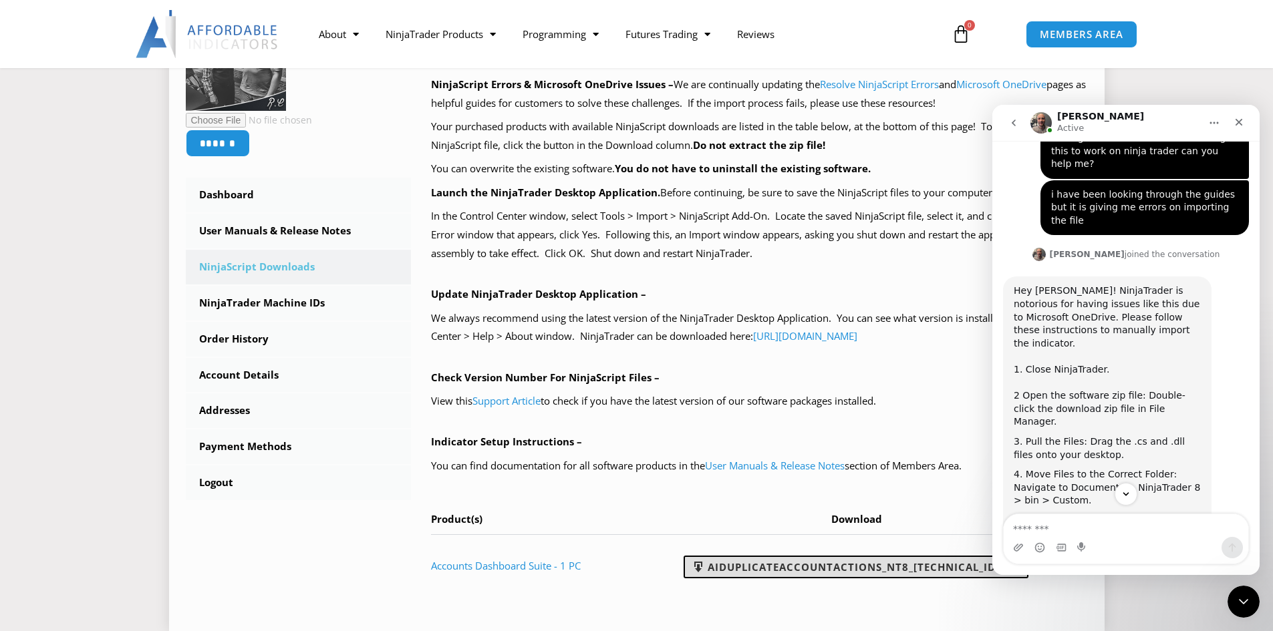
click at [826, 567] on link "AIDuplicateAccountActions_NT8_[TECHNICAL_ID].zip" at bounding box center [855, 567] width 345 height 23
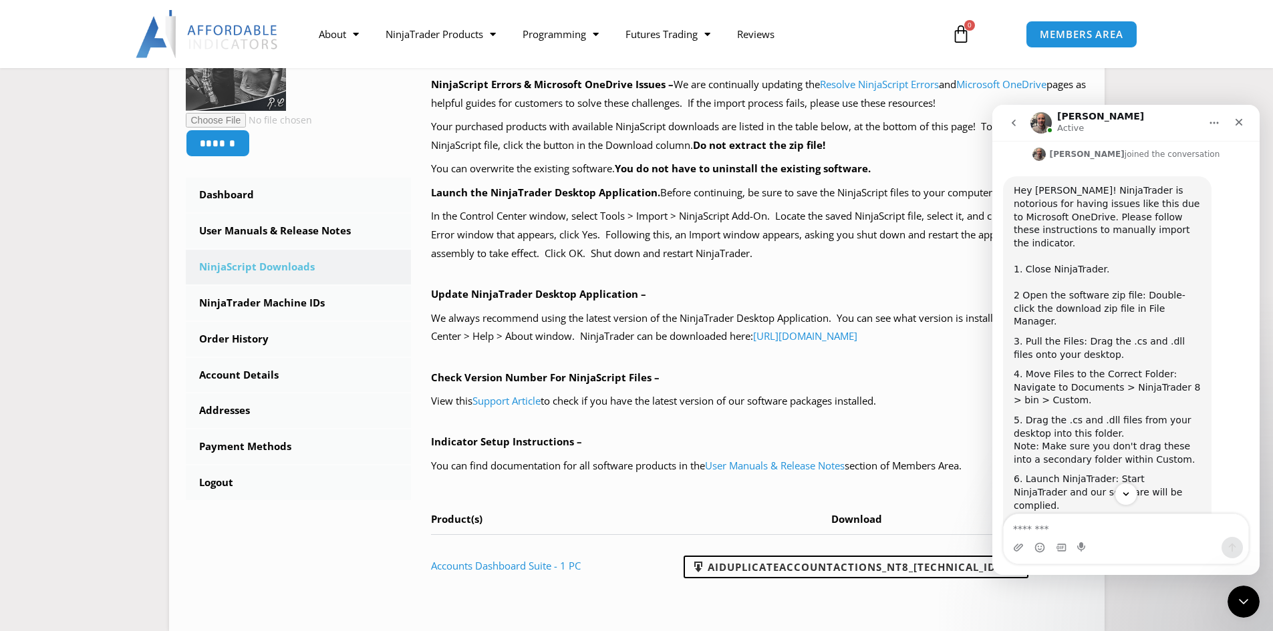
scroll to position [629, 0]
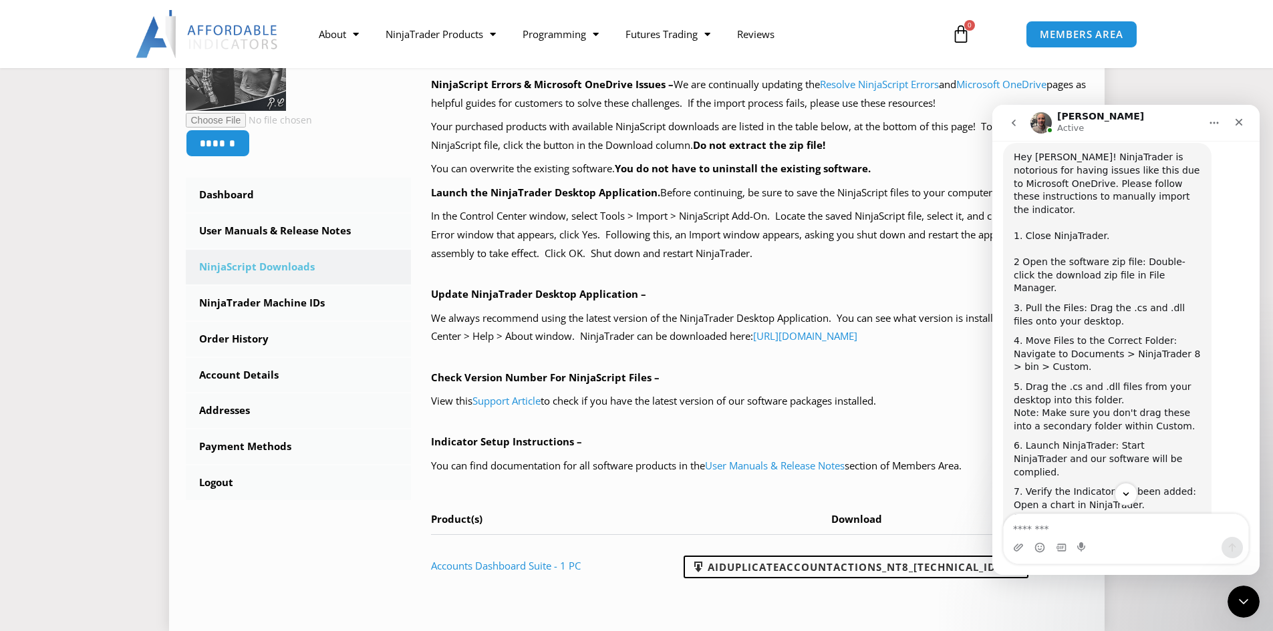
click at [756, 408] on p "View this Support Article to check if you have the latest version of our softwa…" at bounding box center [759, 401] width 657 height 19
click at [778, 466] on link "User Manuals & Release Notes" at bounding box center [775, 465] width 140 height 13
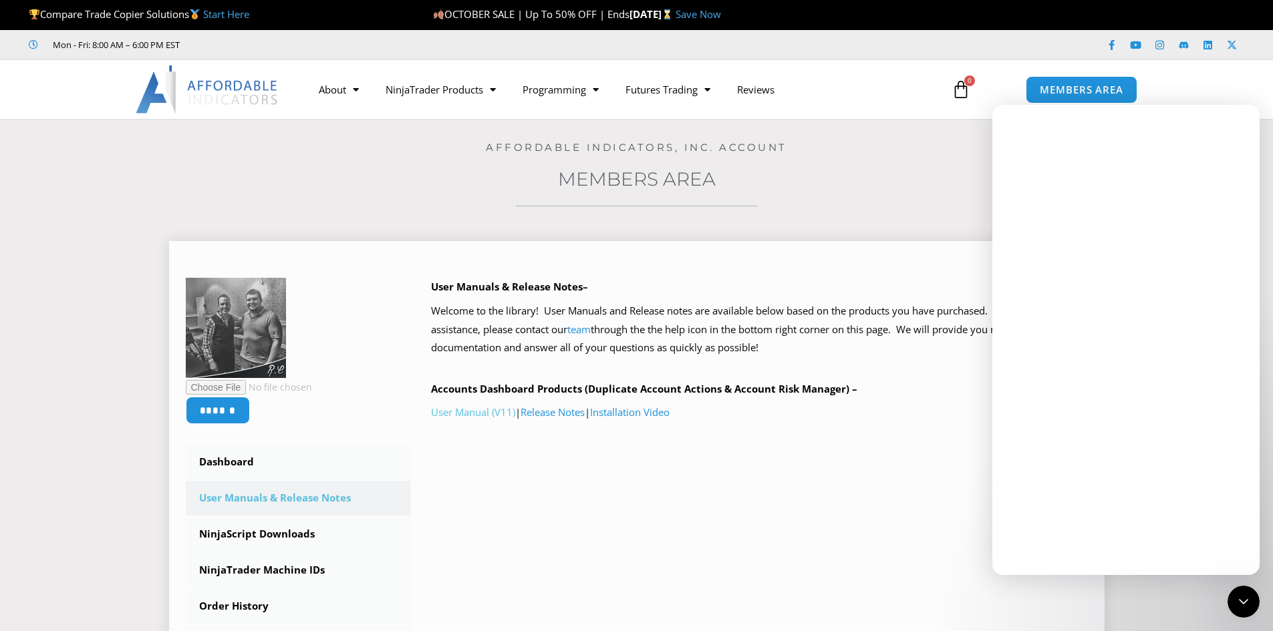
click at [496, 416] on link "User Manual (V11)" at bounding box center [473, 412] width 84 height 13
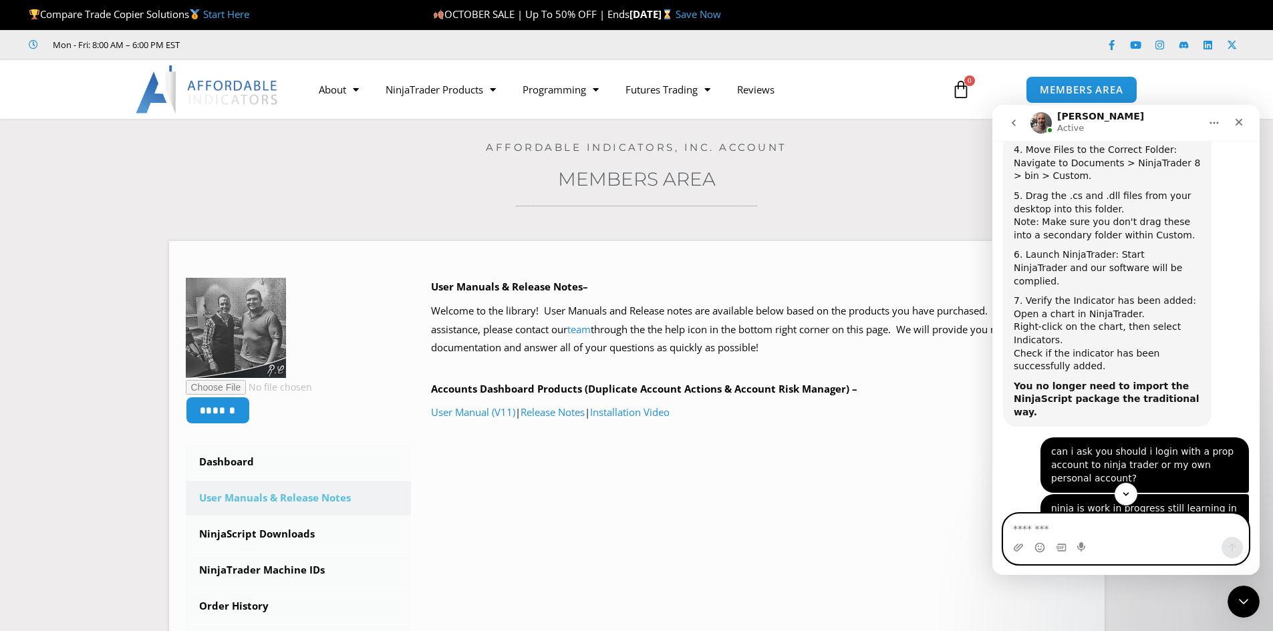
scroll to position [829, 0]
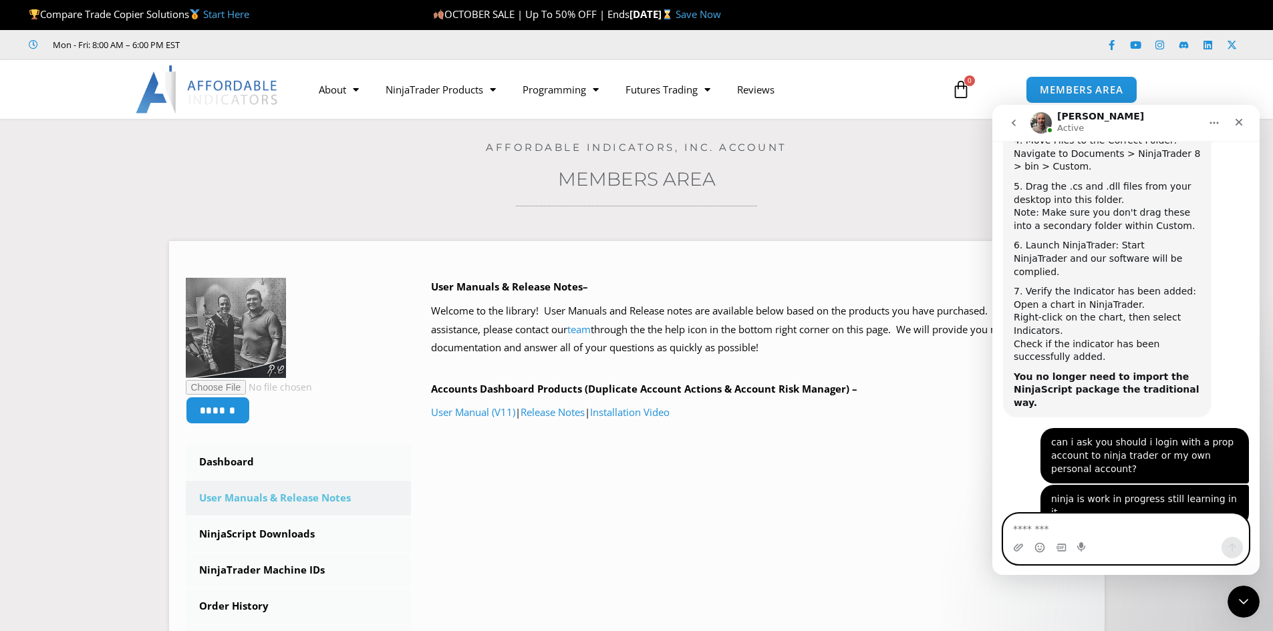
click at [1116, 530] on textarea "Message…" at bounding box center [1125, 525] width 245 height 23
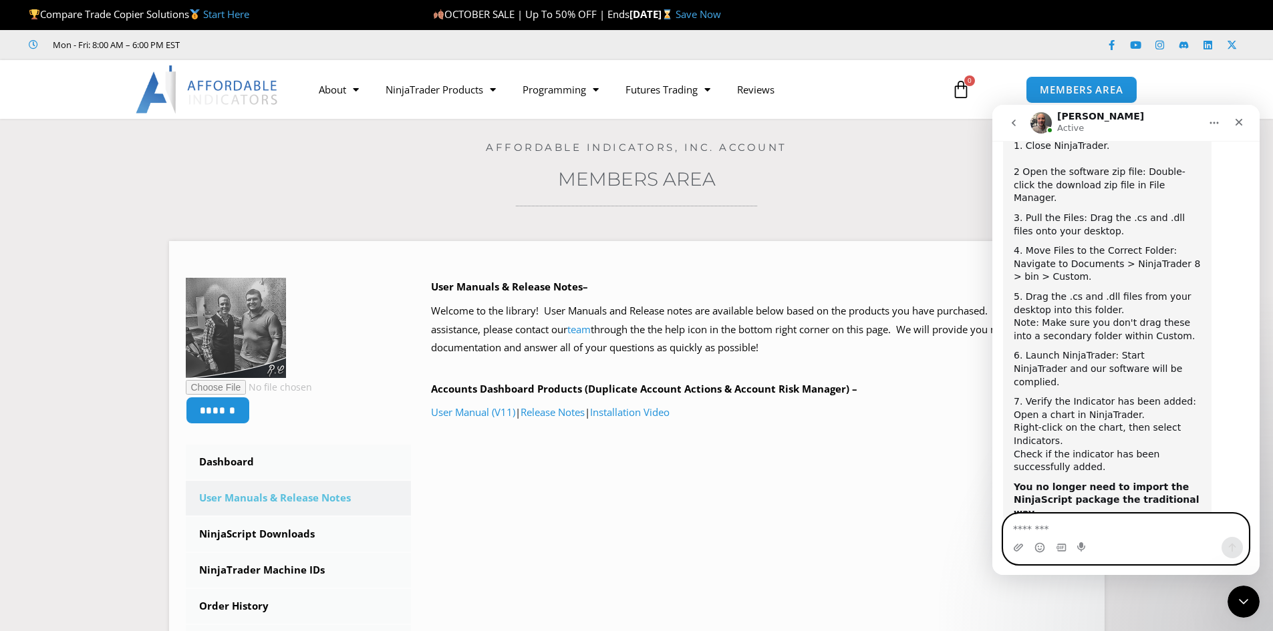
scroll to position [562, 0]
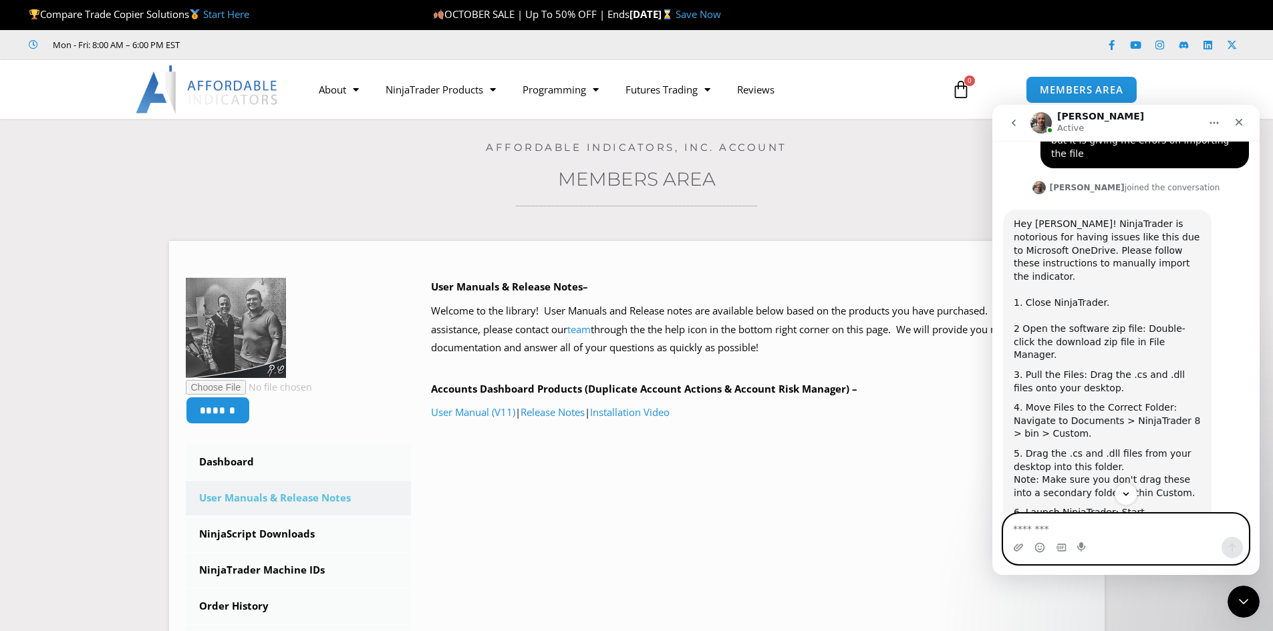
click at [1034, 521] on textarea "Message…" at bounding box center [1125, 525] width 245 height 23
type textarea "*****"
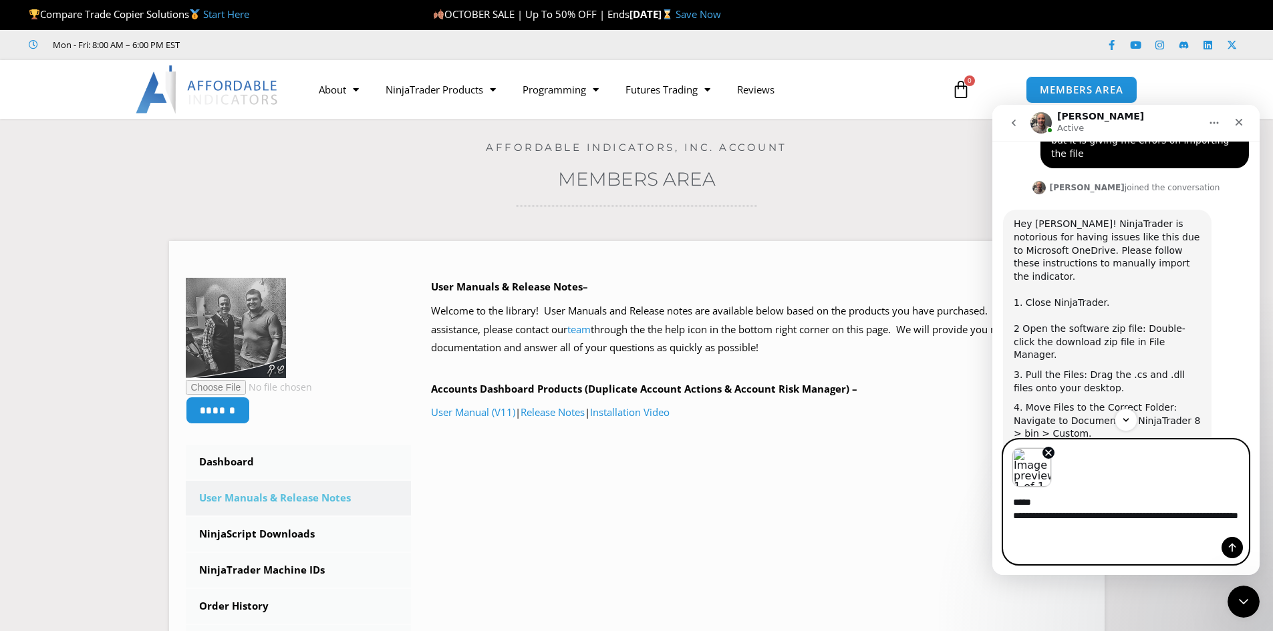
type textarea "**********"
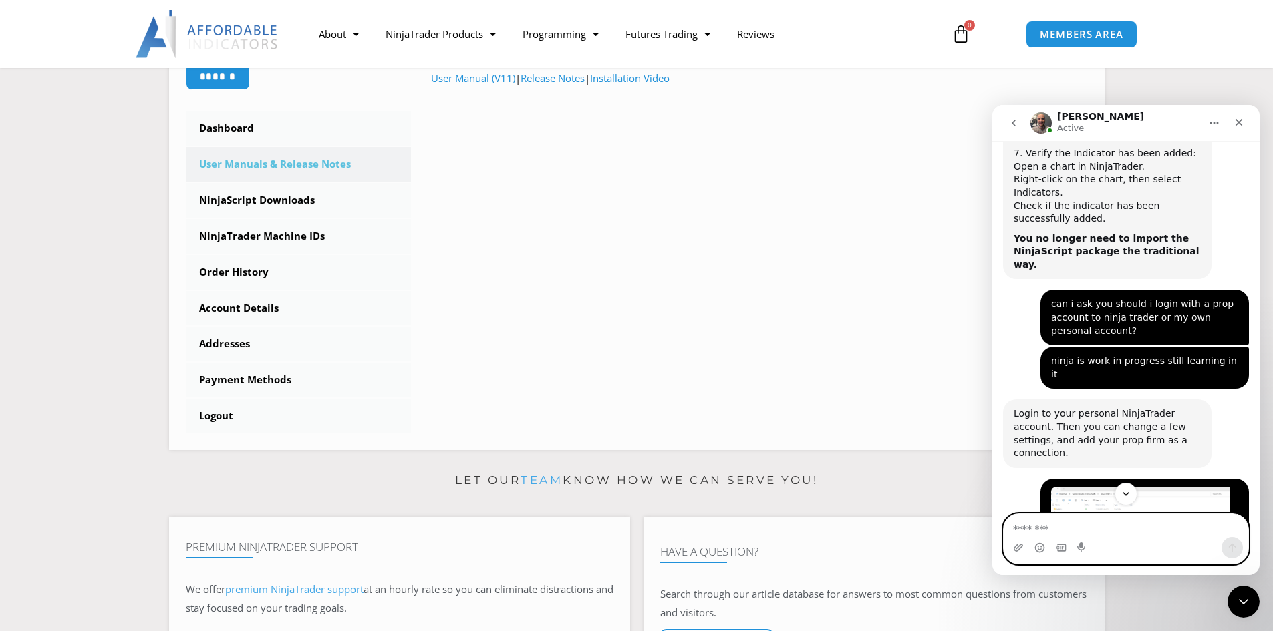
scroll to position [977, 0]
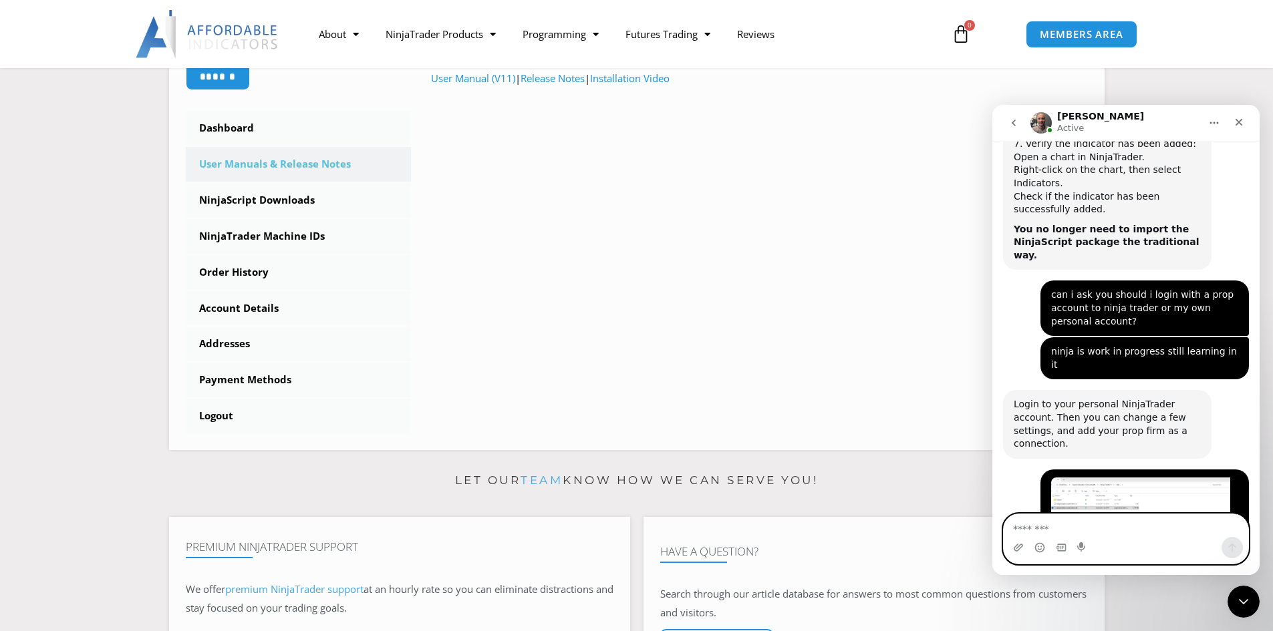
click at [1062, 526] on textarea "Message…" at bounding box center [1125, 525] width 245 height 23
type textarea "**********"
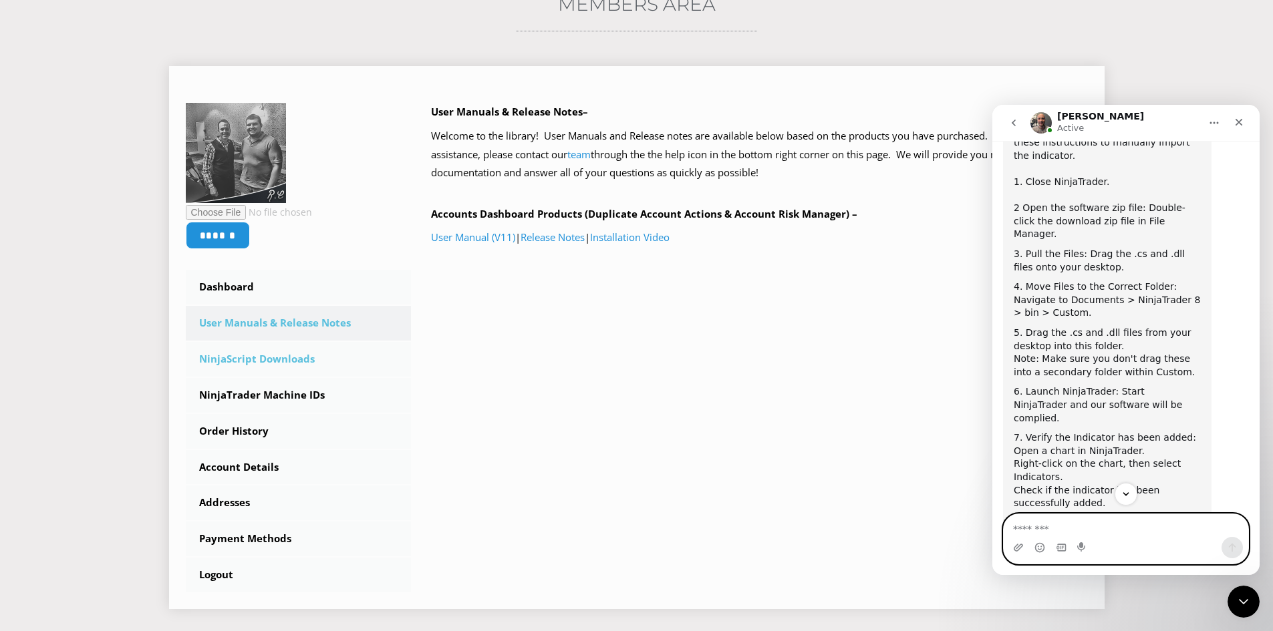
scroll to position [200, 0]
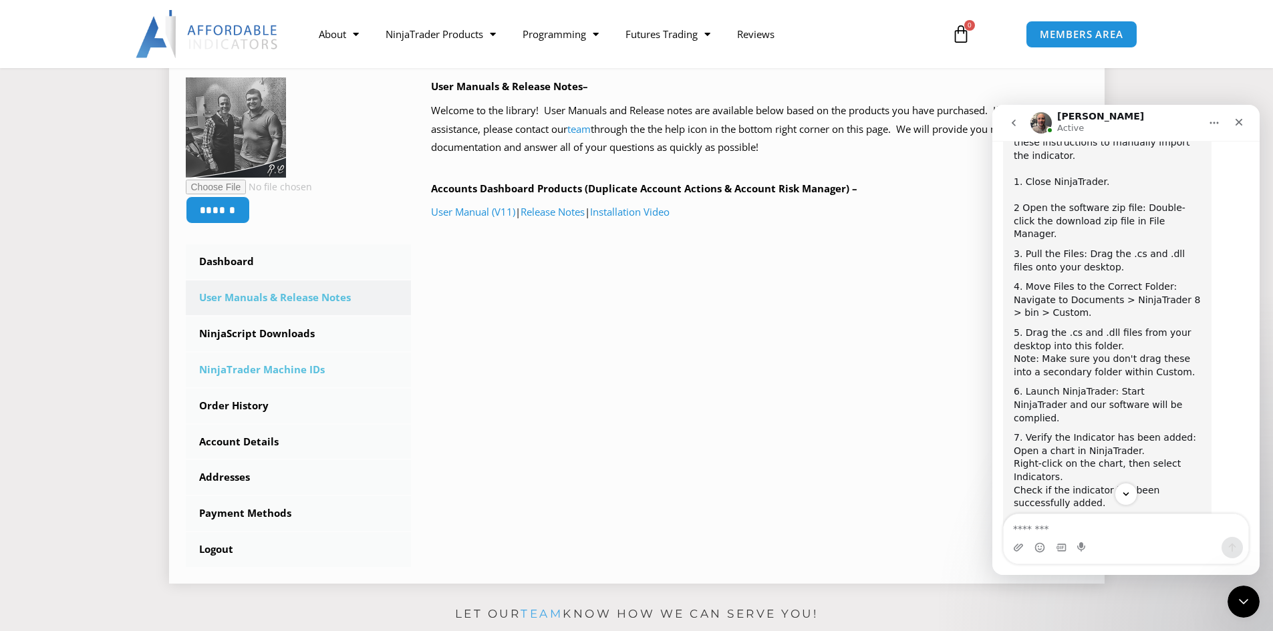
click at [261, 369] on link "NinjaTrader Machine IDs" at bounding box center [299, 370] width 226 height 35
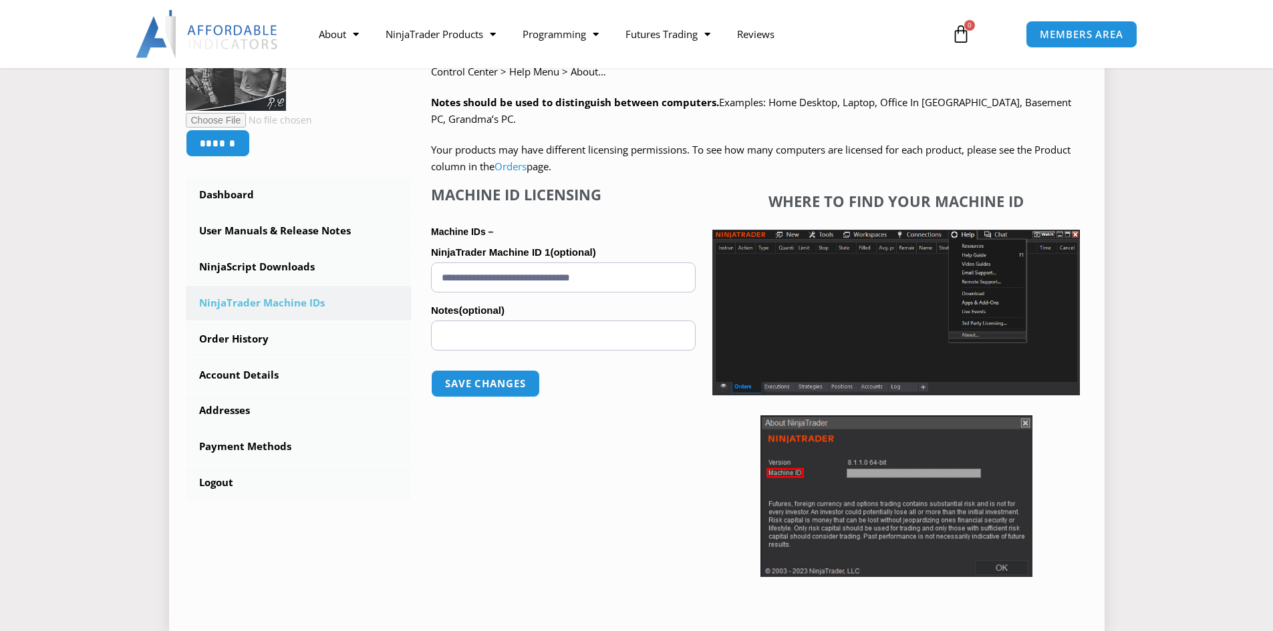
click at [546, 277] on input "**********" at bounding box center [563, 278] width 265 height 30
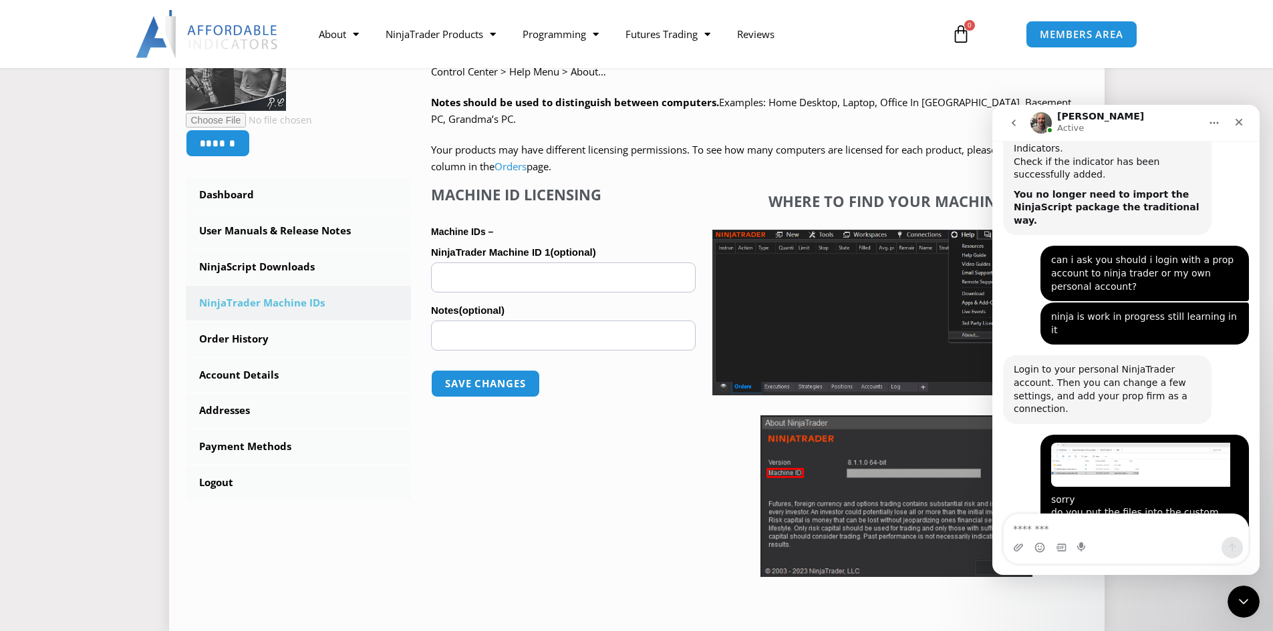
scroll to position [1017, 0]
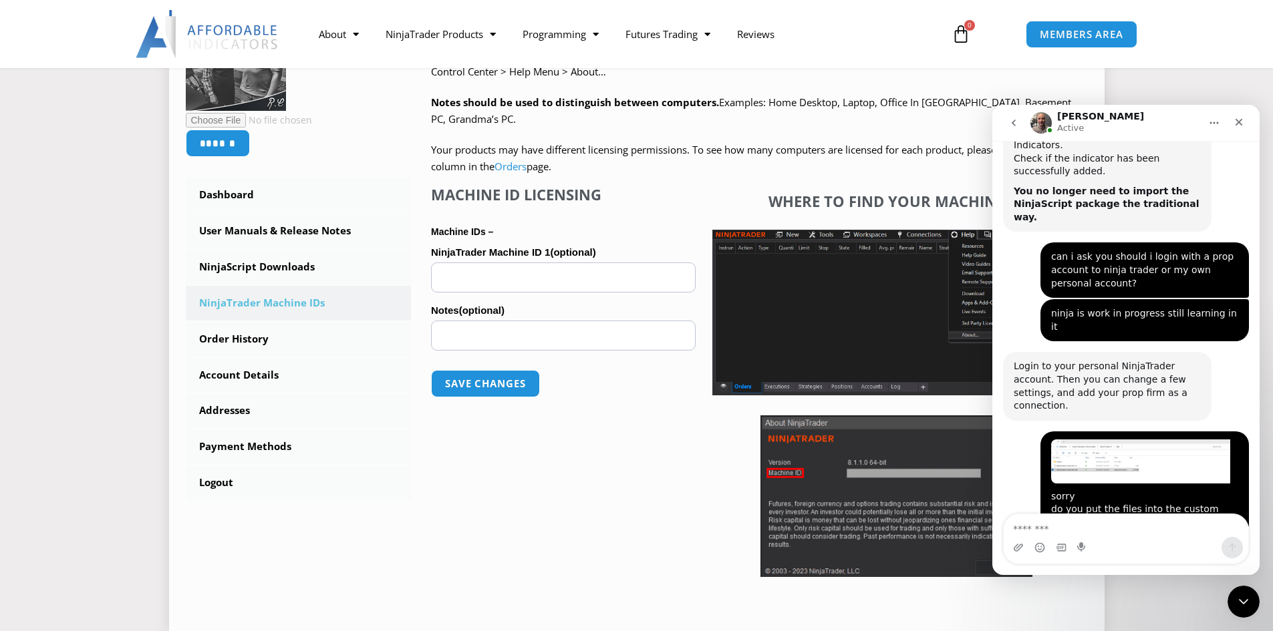
click at [677, 281] on input "NinjaTrader Machine ID 1 (optional)" at bounding box center [563, 278] width 265 height 30
click at [631, 282] on input "NinjaTrader Machine ID 1 (optional)" at bounding box center [563, 278] width 265 height 30
type input "**********"
click at [480, 385] on button "Save changes" at bounding box center [485, 383] width 114 height 29
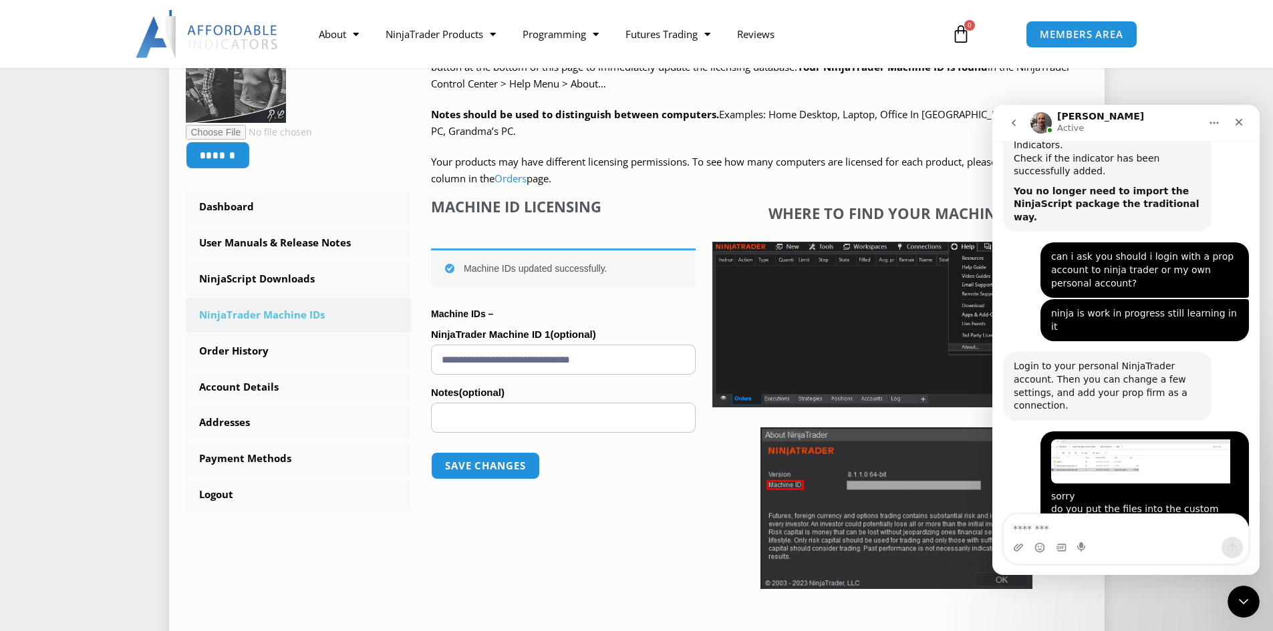
scroll to position [334, 0]
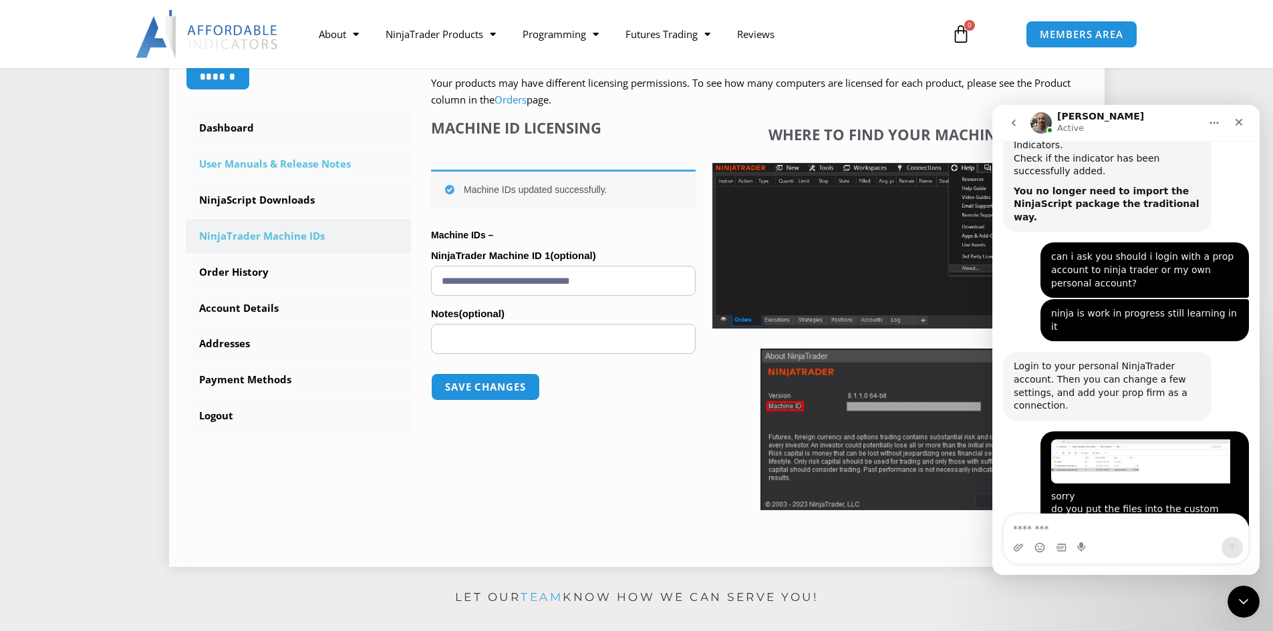
click at [281, 161] on link "User Manuals & Release Notes" at bounding box center [299, 164] width 226 height 35
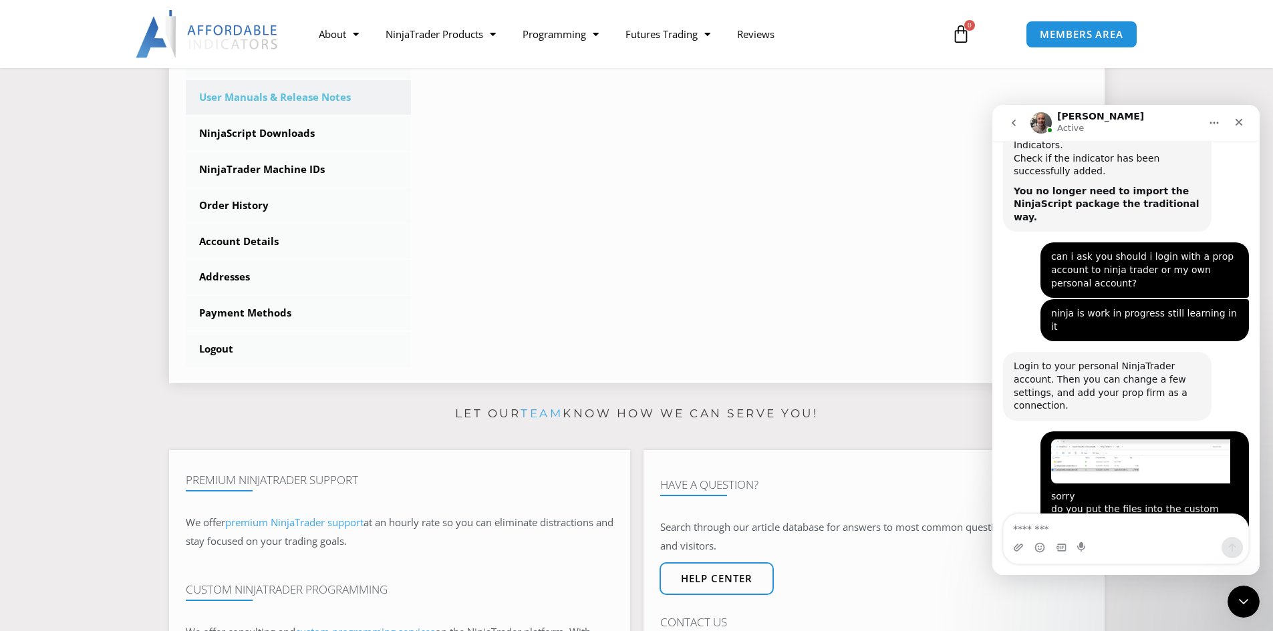
scroll to position [67, 0]
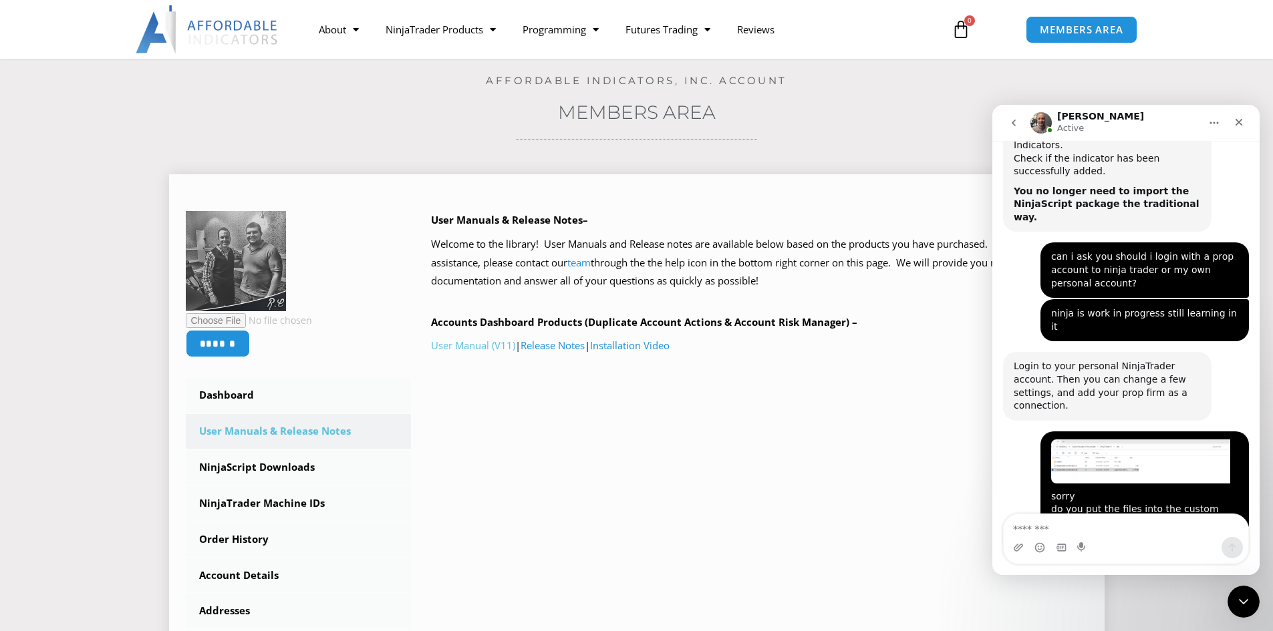
click at [476, 349] on link "User Manual (V11)" at bounding box center [473, 345] width 84 height 13
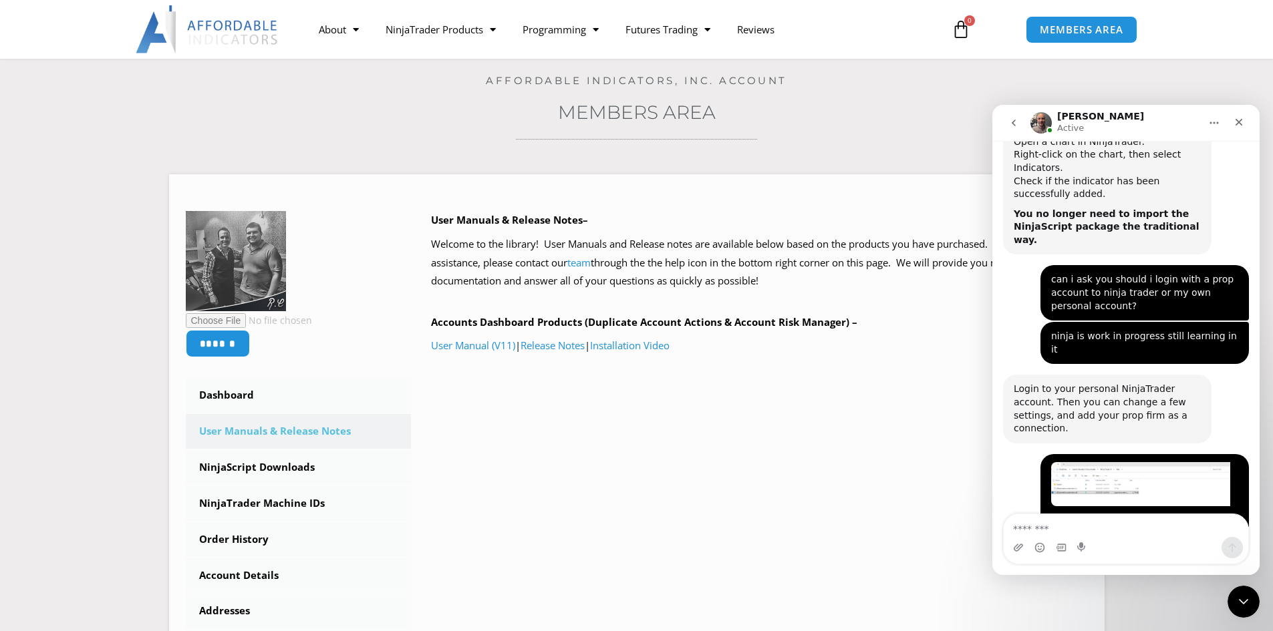
scroll to position [1017, 0]
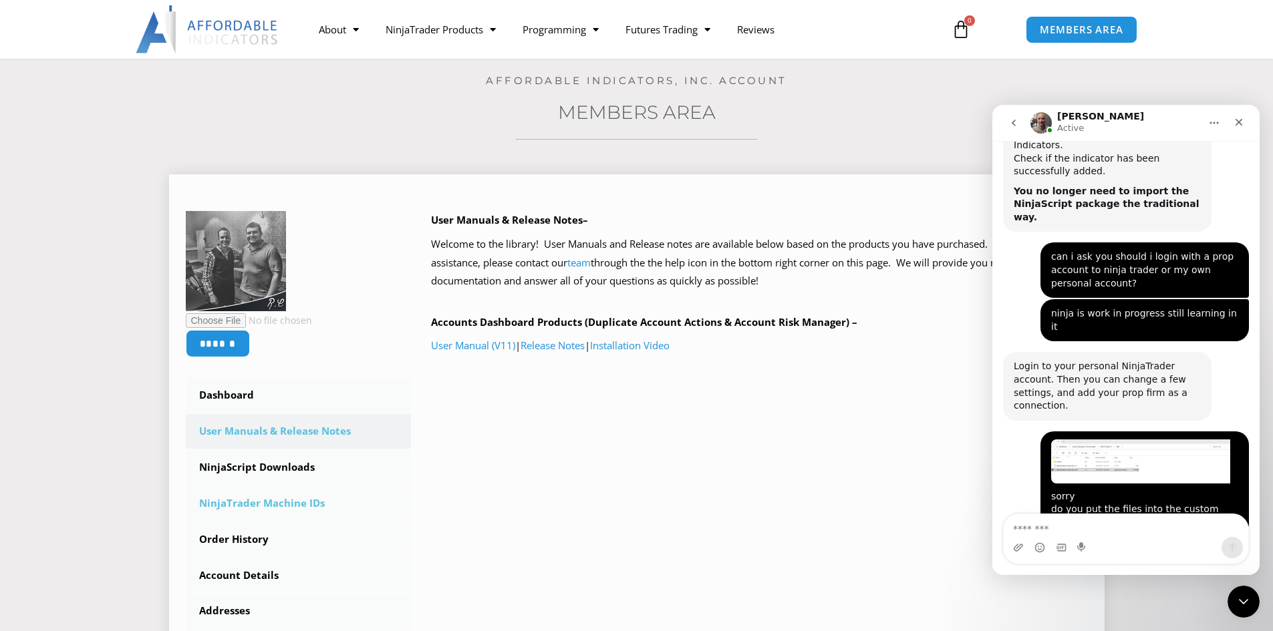
click at [257, 506] on link "NinjaTrader Machine IDs" at bounding box center [299, 503] width 226 height 35
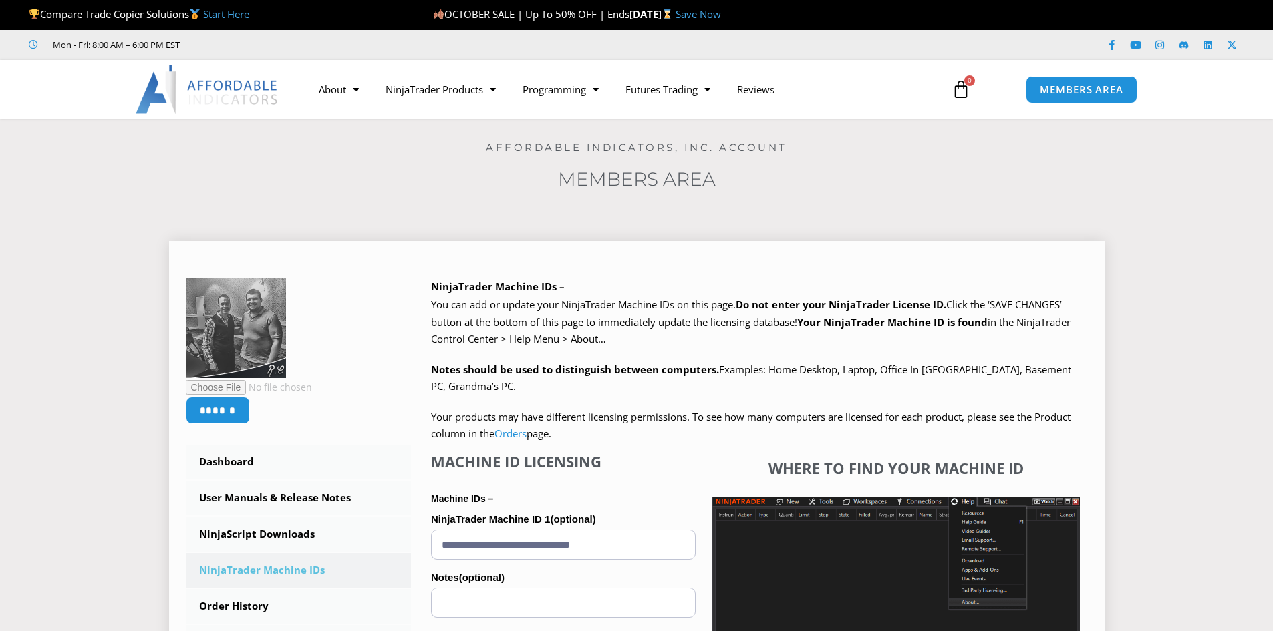
click at [506, 539] on input "**********" at bounding box center [563, 545] width 265 height 30
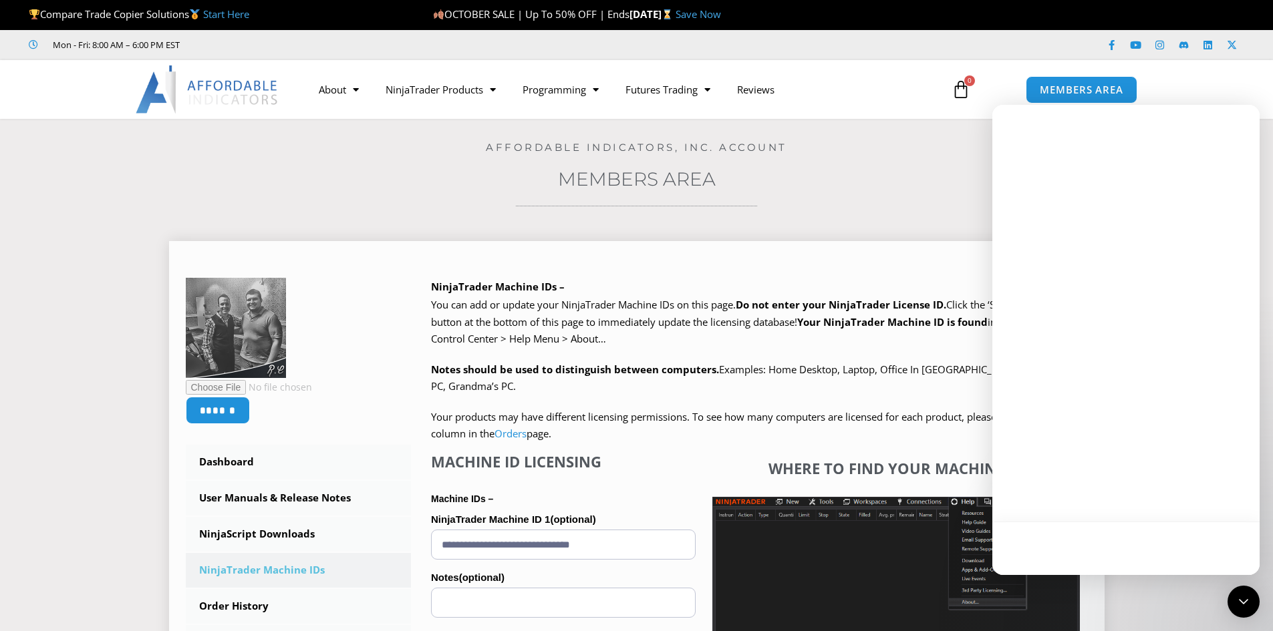
click at [506, 539] on input "**********" at bounding box center [563, 545] width 265 height 30
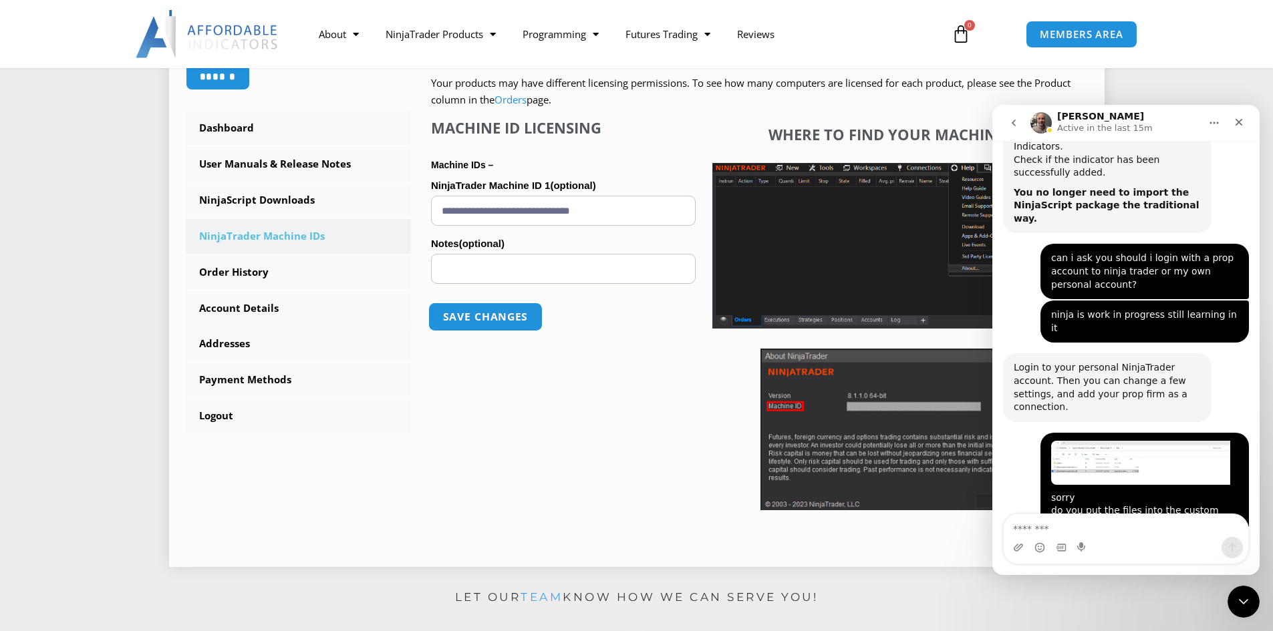
scroll to position [1017, 0]
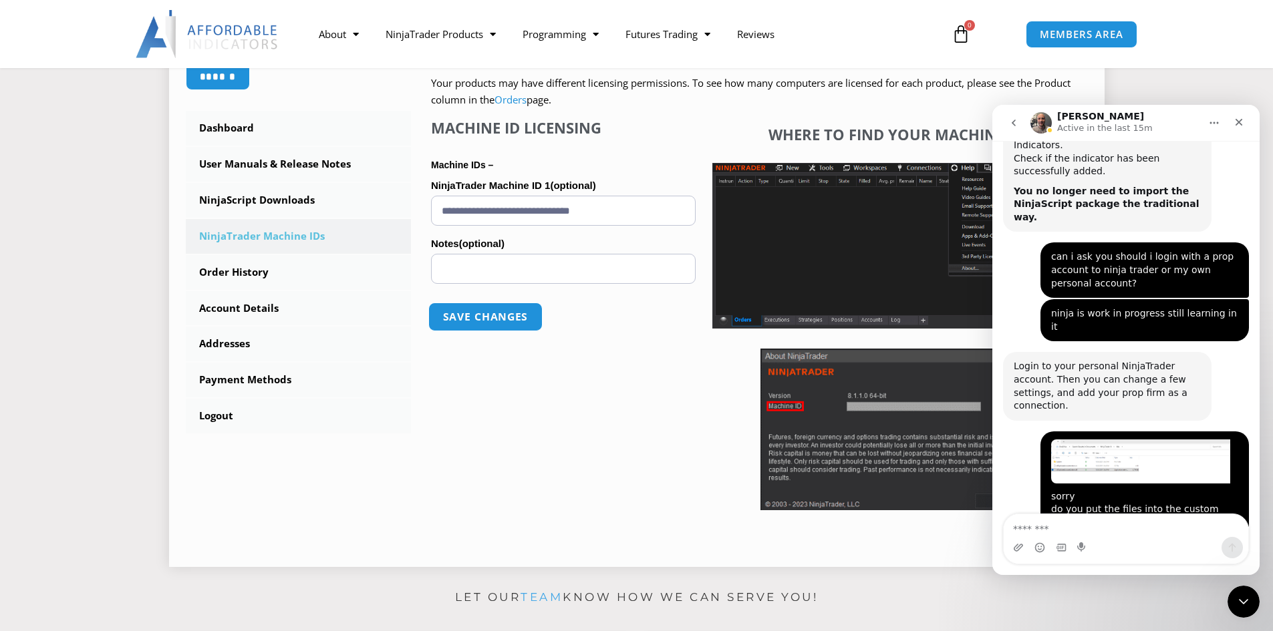
click at [498, 317] on button "Save changes" at bounding box center [485, 317] width 114 height 29
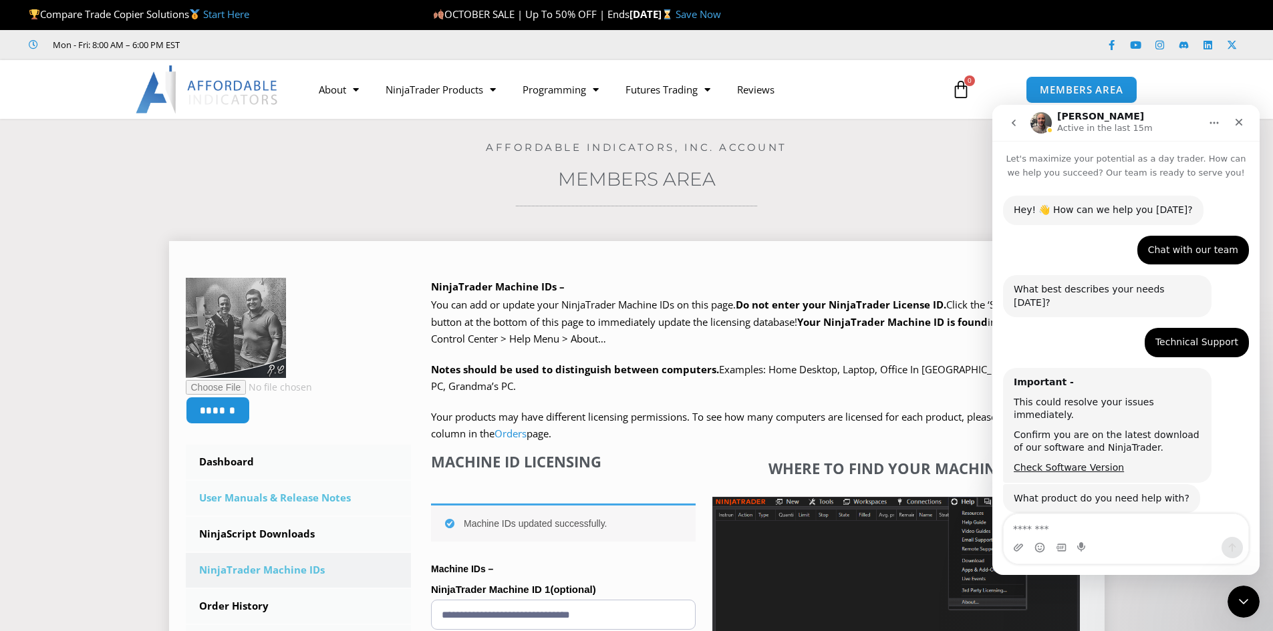
click at [255, 494] on link "User Manuals & Release Notes" at bounding box center [299, 498] width 226 height 35
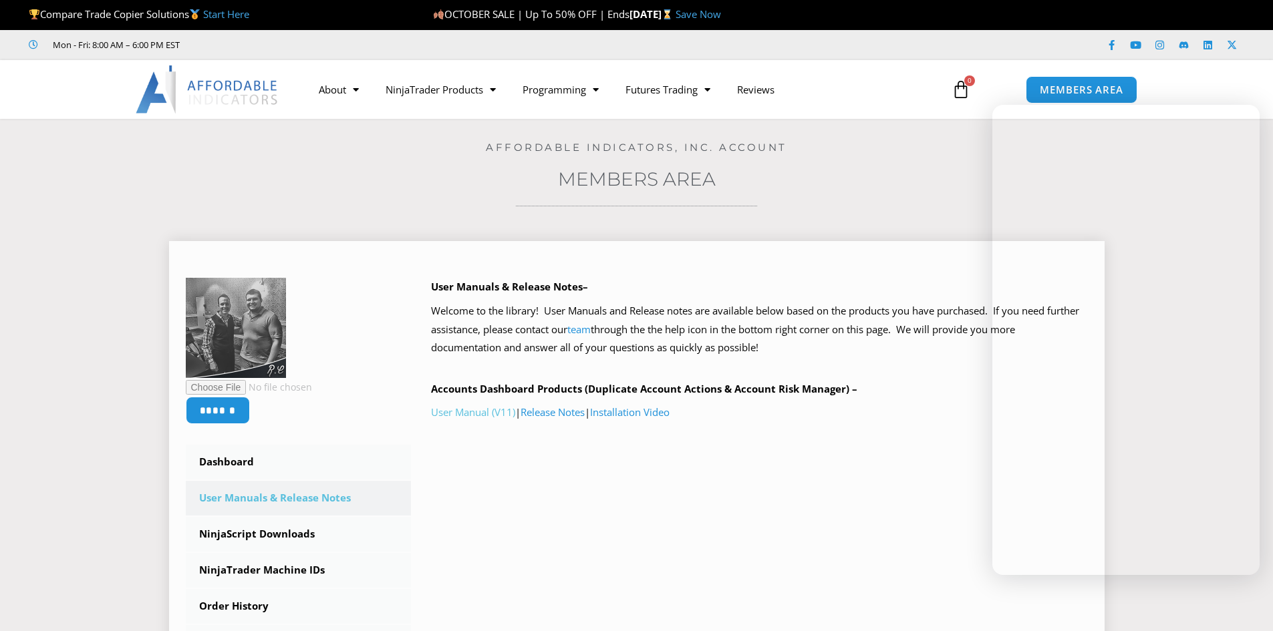
click at [456, 414] on link "User Manual (V11)" at bounding box center [473, 412] width 84 height 13
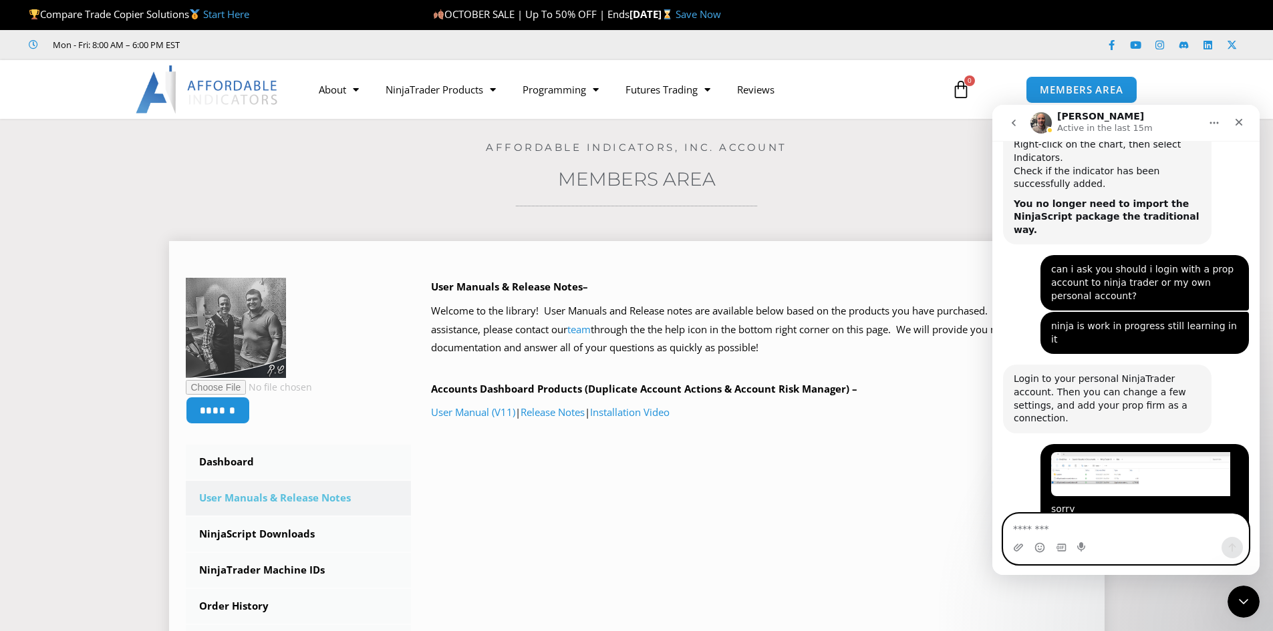
scroll to position [1017, 0]
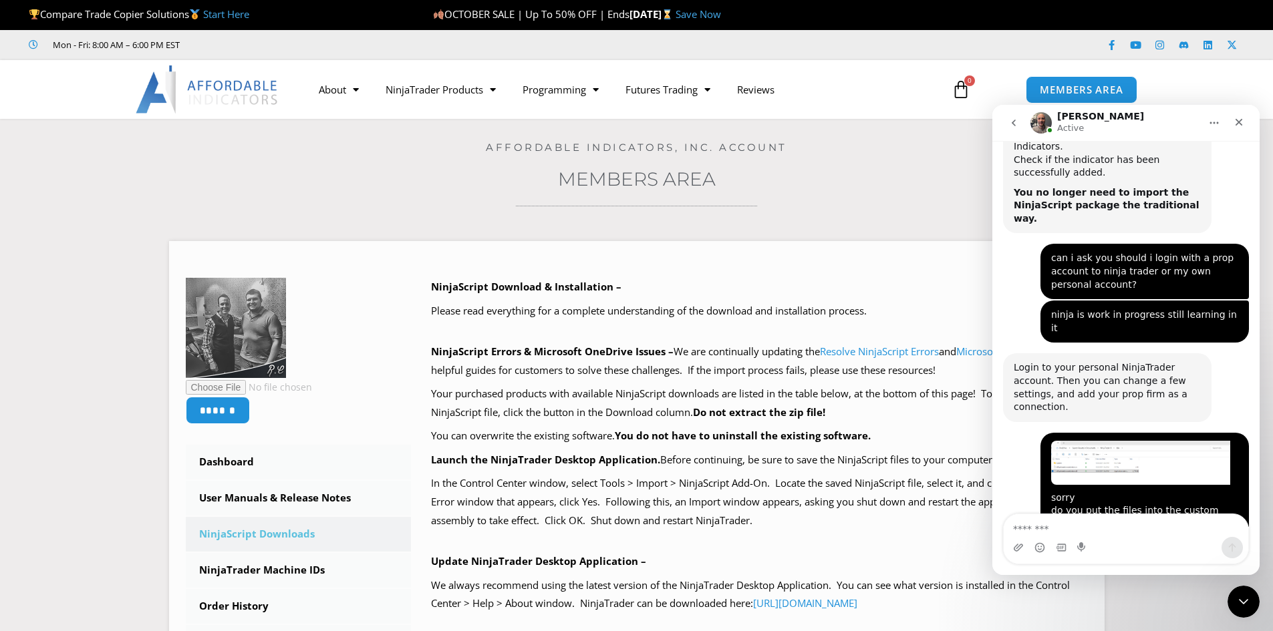
scroll to position [1017, 0]
